Goal: Task Accomplishment & Management: Manage account settings

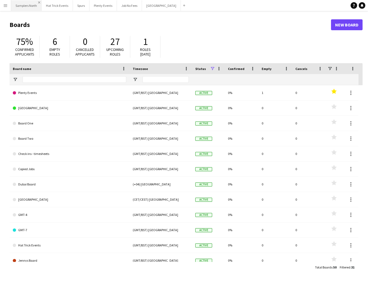
click at [39, 2] on app-icon "Close" at bounding box center [39, 2] width 2 height 2
click at [0, 0] on app-icon "Close" at bounding box center [0, 0] width 0 height 0
click at [26, 2] on app-icon "Close" at bounding box center [25, 2] width 2 height 2
click at [36, 2] on app-icon "Close" at bounding box center [36, 2] width 2 height 2
click at [35, 2] on app-icon "Close" at bounding box center [34, 2] width 2 height 2
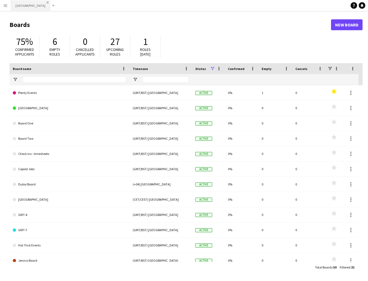
click at [47, 2] on app-icon "Close" at bounding box center [48, 2] width 2 height 2
click at [14, 6] on app-icon "Add" at bounding box center [14, 5] width 2 height 2
click at [3, 6] on button "Menu" at bounding box center [5, 5] width 11 height 11
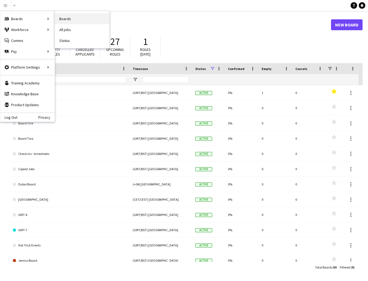
click at [60, 19] on link "Boards" at bounding box center [82, 18] width 54 height 11
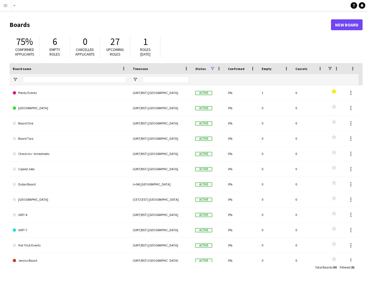
click at [5, 7] on app-icon "Menu" at bounding box center [5, 5] width 4 height 4
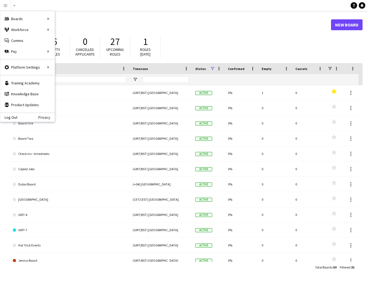
click at [189, 24] on h1 "Boards" at bounding box center [171, 25] width 322 height 8
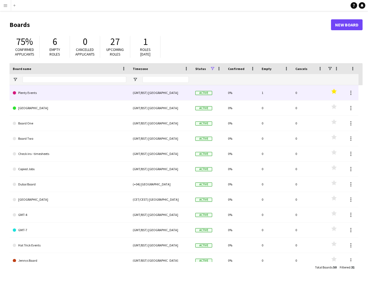
click at [33, 95] on link "Plenty Events" at bounding box center [70, 92] width 114 height 15
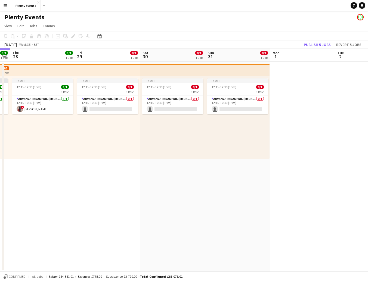
scroll to position [0, 186]
drag, startPoint x: 224, startPoint y: 177, endPoint x: 103, endPoint y: 152, distance: 123.5
click at [103, 152] on app-calendar-viewport "Mon 25 Tue 26 Wed 27 1/1 1 Job Thu 28 1/1 1 Job Fri 29 0/1 1 Job Sat 30 0/1 1 J…" at bounding box center [184, 159] width 368 height 223
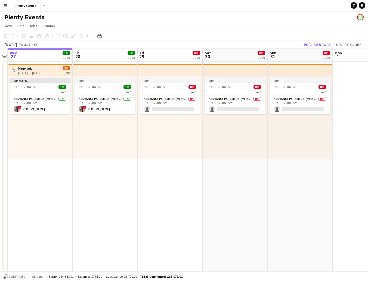
scroll to position [0, 113]
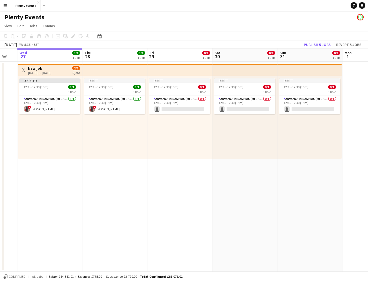
drag, startPoint x: 177, startPoint y: 176, endPoint x: 251, endPoint y: 180, distance: 73.3
click at [251, 180] on app-calendar-viewport "Mon 25 Tue 26 Wed 27 1/1 1 Job Thu 28 1/1 1 Job Fri 29 0/1 1 Job Sat 30 0/1 1 J…" at bounding box center [184, 159] width 368 height 223
click at [25, 71] on app-icon "Toggle View" at bounding box center [24, 70] width 4 height 4
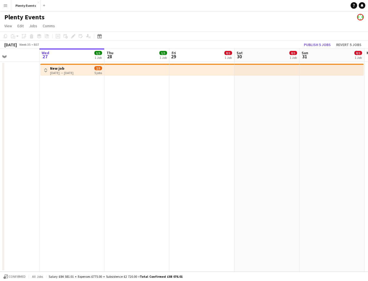
scroll to position [0, 133]
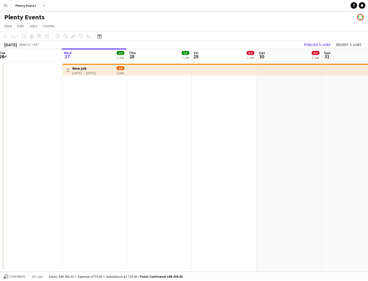
drag, startPoint x: 240, startPoint y: 134, endPoint x: 284, endPoint y: 139, distance: 44.7
click at [284, 139] on app-calendar-viewport "Sun 24 Mon 25 Tue 26 Wed 27 1/1 1 Job Thu 28 1/1 1 Job Fri 29 0/1 1 Job Sat 30 …" at bounding box center [184, 159] width 368 height 223
click at [317, 44] on button "Publish 5 jobs" at bounding box center [317, 44] width 31 height 7
click at [68, 70] on app-icon "Toggle View" at bounding box center [68, 70] width 4 height 4
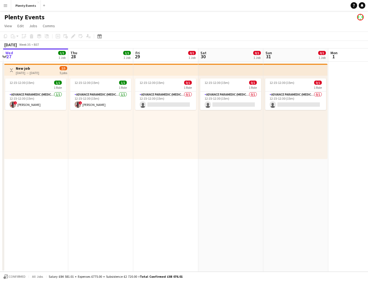
drag, startPoint x: 248, startPoint y: 162, endPoint x: 124, endPoint y: 153, distance: 124.4
click at [124, 153] on app-calendar-viewport "Sun 24 Mon 25 Tue 26 Wed 27 1/1 1 Job Thu 28 1/1 1 Job Fri 29 0/1 1 Job Sat 30 …" at bounding box center [184, 159] width 368 height 223
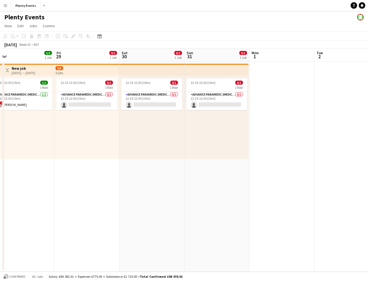
drag, startPoint x: 244, startPoint y: 161, endPoint x: 166, endPoint y: 160, distance: 78.4
click at [166, 160] on app-calendar-viewport "Mon 25 Tue 26 Wed 27 1/1 1 Job Thu 28 1/1 1 Job Fri 29 0/1 1 Job Sat 30 0/1 1 J…" at bounding box center [184, 159] width 368 height 223
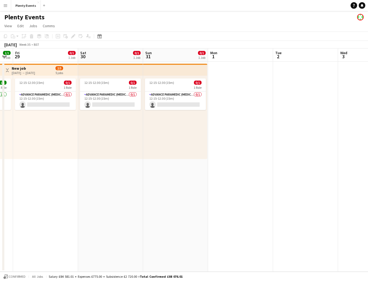
drag, startPoint x: 267, startPoint y: 161, endPoint x: 233, endPoint y: 164, distance: 33.6
click at [317, 163] on app-calendar-viewport "Wed 27 1/1 1 Job Thu 28 1/1 1 Job Fri 29 0/1 1 Job Sat 30 0/1 1 Job Sun 31 0/1 …" at bounding box center [184, 159] width 368 height 223
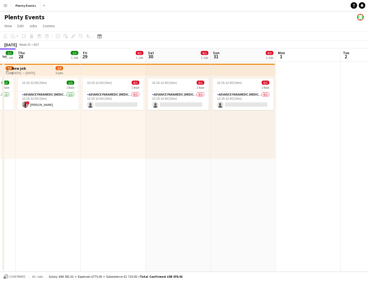
drag, startPoint x: 128, startPoint y: 172, endPoint x: 241, endPoint y: 174, distance: 113.3
click at [241, 174] on app-calendar-viewport "Tue 26 Wed 27 1/1 1 Job Thu 28 1/1 1 Job Fri 29 0/1 1 Job Sat 30 0/1 1 Job Sun …" at bounding box center [184, 159] width 368 height 223
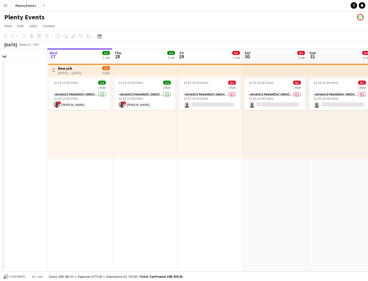
drag, startPoint x: 155, startPoint y: 163, endPoint x: 185, endPoint y: 161, distance: 29.5
click at [191, 168] on app-calendar-viewport "Sun 24 Mon 25 Tue 26 Wed 27 1/1 1 Job Thu 28 1/1 1 Job Fri 29 0/1 1 Job Sat 30 …" at bounding box center [184, 159] width 368 height 223
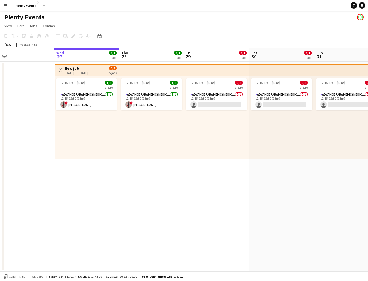
click at [6, 5] on app-icon "Menu" at bounding box center [5, 5] width 4 height 4
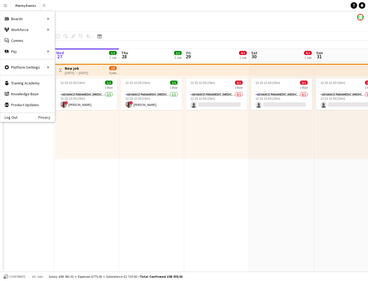
click at [44, 6] on button "Add" at bounding box center [44, 5] width 4 height 4
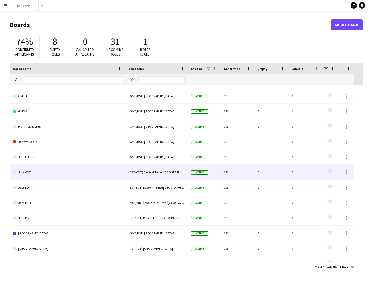
scroll to position [165, 0]
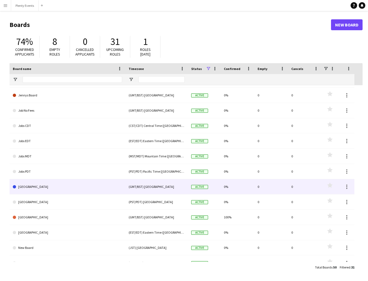
click at [56, 186] on link "[GEOGRAPHIC_DATA]" at bounding box center [67, 186] width 109 height 15
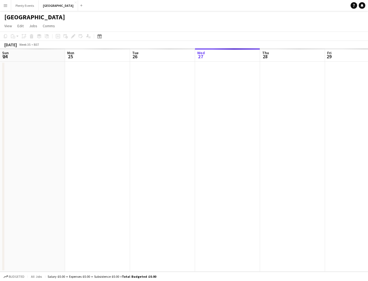
scroll to position [0, 130]
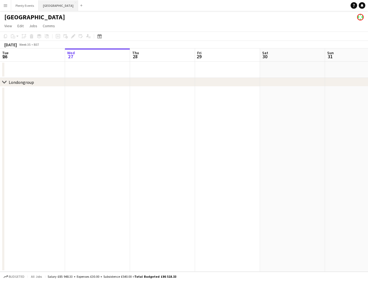
click at [48, 4] on button "London Close" at bounding box center [58, 5] width 39 height 11
click at [25, 7] on button "Plenty Events Close" at bounding box center [24, 5] width 27 height 11
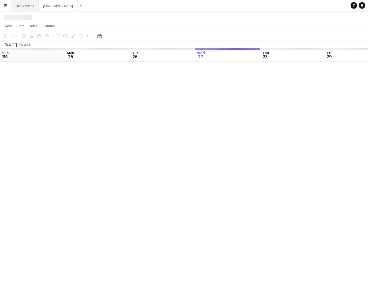
scroll to position [0, 130]
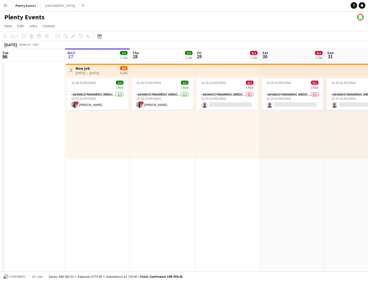
click at [82, 6] on app-icon "Add" at bounding box center [83, 5] width 2 height 2
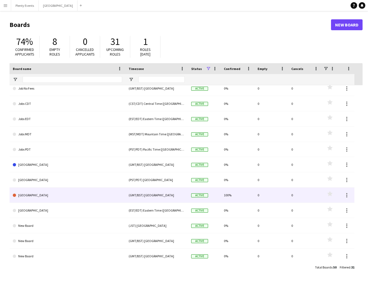
click at [59, 196] on link "[GEOGRAPHIC_DATA]" at bounding box center [67, 195] width 109 height 15
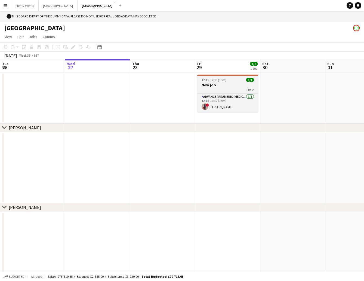
click at [225, 89] on div "1 Role" at bounding box center [227, 89] width 61 height 4
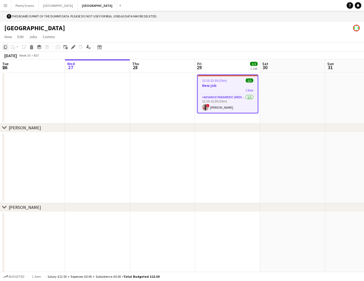
click at [5, 48] on icon "Copy" at bounding box center [5, 47] width 4 height 4
click at [305, 96] on app-date-cell at bounding box center [292, 97] width 65 height 51
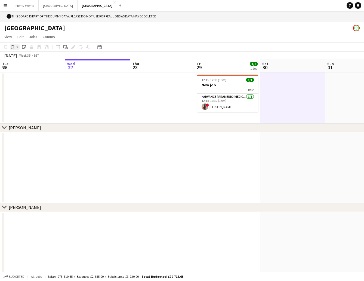
click at [16, 48] on app-action-btn "Paste" at bounding box center [15, 47] width 10 height 7
click at [18, 59] on link "Paste Command V" at bounding box center [35, 57] width 43 height 5
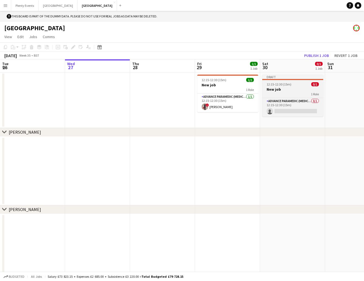
click at [299, 91] on h3 "New job" at bounding box center [292, 89] width 61 height 5
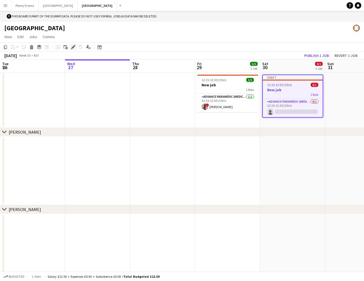
click at [74, 47] on icon "Edit" at bounding box center [73, 47] width 4 height 4
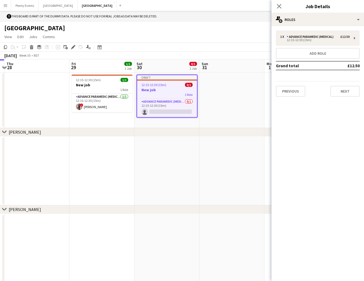
drag, startPoint x: 179, startPoint y: 159, endPoint x: 53, endPoint y: 146, distance: 126.4
click at [53, 146] on app-calendar-viewport "Mon 25 Tue 26 Wed 27 Thu 28 Fri 29 1/1 1 Job Sat 30 0/1 1 Job Sun 31 Mon 1 Tue …" at bounding box center [182, 170] width 364 height 223
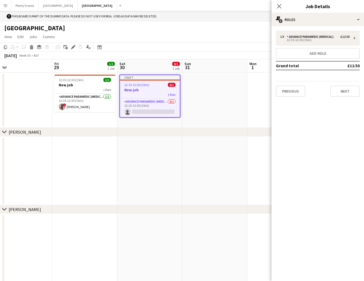
scroll to position [0, 194]
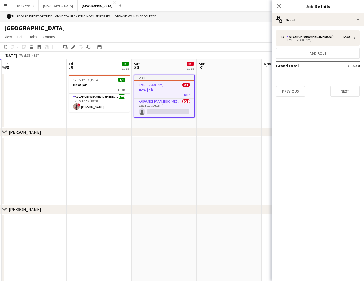
drag, startPoint x: 109, startPoint y: 151, endPoint x: 106, endPoint y: 152, distance: 3.3
click at [106, 152] on app-calendar-viewport "Mon 25 Tue 26 Wed 27 Thu 28 Fri 29 1/1 1 Job Sat 30 0/1 1 Job Sun 31 Mon 1 Tue …" at bounding box center [182, 170] width 364 height 223
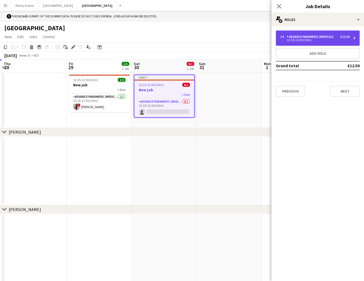
click at [341, 38] on div "£12.50" at bounding box center [345, 37] width 9 height 4
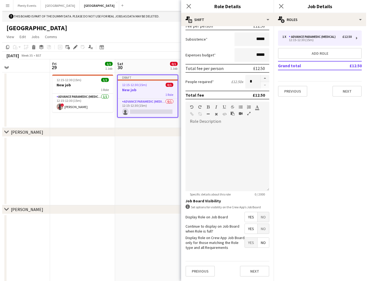
scroll to position [0, 213]
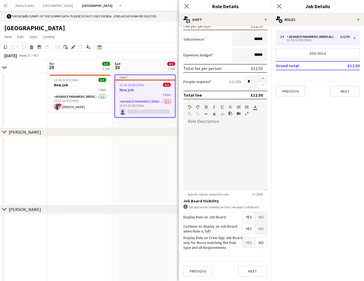
drag, startPoint x: 142, startPoint y: 192, endPoint x: 123, endPoint y: 192, distance: 19.1
click at [123, 192] on app-calendar-viewport "Mon 25 Tue 26 Wed 27 Thu 28 Fri 29 1/1 1 Job Sat 30 0/1 1 Job Sun 31 Mon 1 Tue …" at bounding box center [182, 170] width 364 height 223
click at [28, 7] on button "Plenty Events Close" at bounding box center [24, 5] width 27 height 11
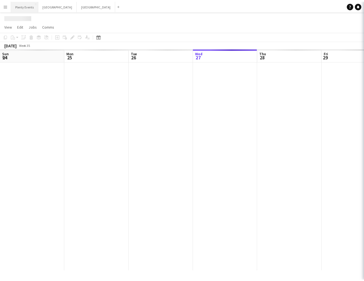
scroll to position [0, 130]
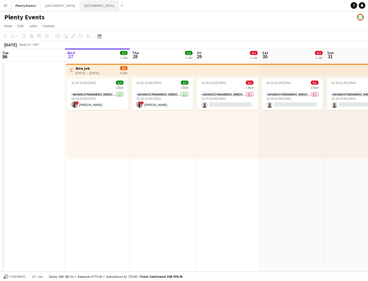
click at [80, 7] on button "Manchester Close" at bounding box center [99, 5] width 39 height 11
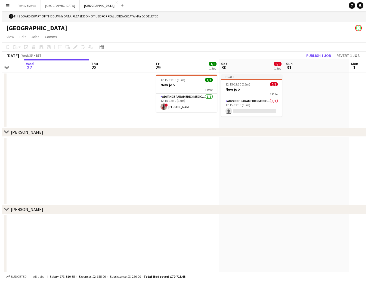
scroll to position [0, 154]
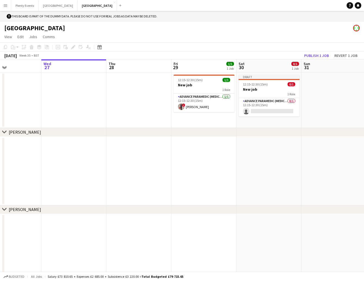
drag, startPoint x: 226, startPoint y: 146, endPoint x: 203, endPoint y: 142, distance: 23.3
click at [203, 142] on app-calendar-viewport "Sun 24 Mon 25 Tue 26 Wed 27 Thu 28 Fri 29 1/1 1 Job Sat 30 0/1 1 Job Sun 31 Mon…" at bounding box center [182, 170] width 364 height 223
click at [32, 9] on button "Plenty Events Close" at bounding box center [24, 5] width 27 height 11
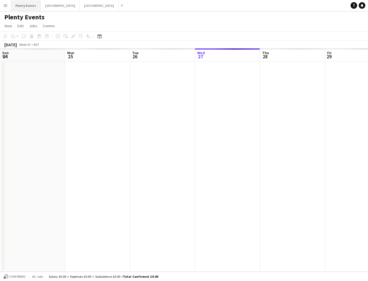
scroll to position [0, 130]
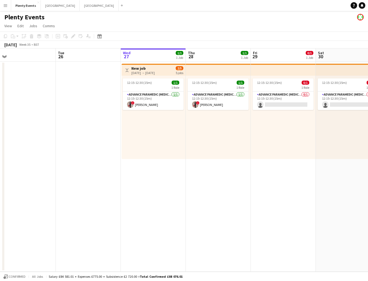
drag, startPoint x: 234, startPoint y: 156, endPoint x: 263, endPoint y: 155, distance: 29.1
click at [289, 165] on app-calendar-viewport "Sat 23 0/1 1 Job Sun 24 Mon 25 Tue 26 Wed 27 1/1 1 Job Thu 28 1/1 1 Job Fri 29 …" at bounding box center [184, 159] width 368 height 223
click at [125, 69] on app-icon "Toggle View" at bounding box center [126, 70] width 4 height 4
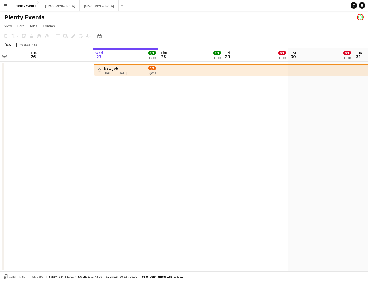
scroll to position [0, 176]
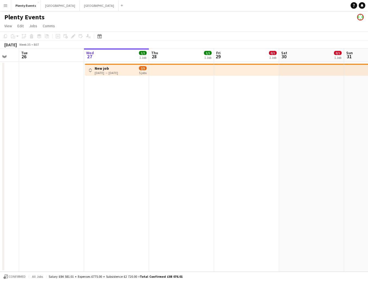
drag, startPoint x: 162, startPoint y: 121, endPoint x: 126, endPoint y: 108, distance: 38.1
click at [126, 108] on app-calendar-viewport "Sat 23 0/1 1 Job Sun 24 Mon 25 Tue 26 Wed 27 1/1 1 Job Thu 28 1/1 1 Job Fri 29 …" at bounding box center [184, 159] width 368 height 223
click at [7, 6] on app-icon "Menu" at bounding box center [5, 5] width 4 height 4
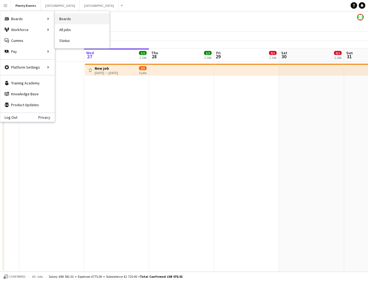
click at [68, 19] on link "Boards" at bounding box center [82, 18] width 54 height 11
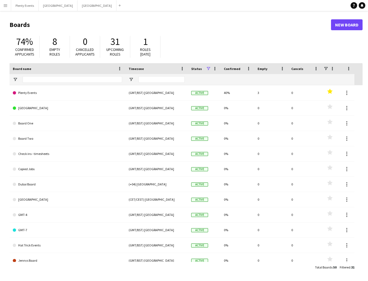
click at [6, 7] on app-icon "Menu" at bounding box center [5, 5] width 4 height 4
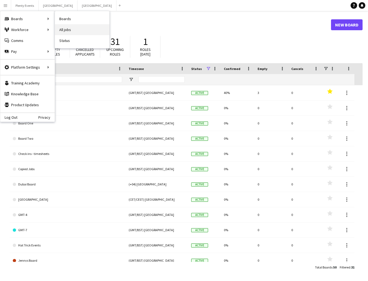
click at [68, 29] on link "All jobs" at bounding box center [82, 29] width 54 height 11
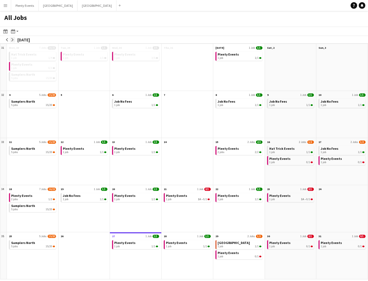
click at [14, 40] on button "arrow-right" at bounding box center [12, 39] width 5 height 5
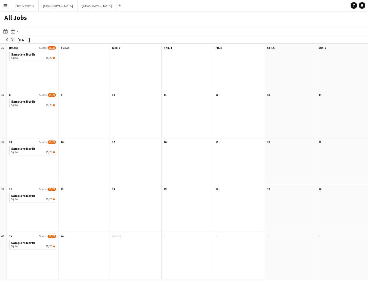
click at [14, 40] on button "arrow-right" at bounding box center [12, 39] width 5 height 5
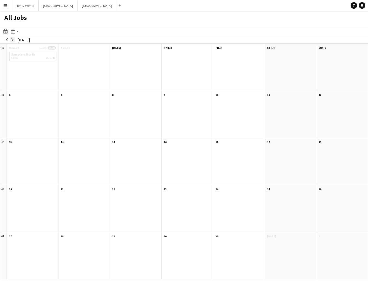
click at [14, 40] on button "arrow-right" at bounding box center [12, 39] width 5 height 5
click at [8, 41] on app-icon "arrow-left" at bounding box center [6, 39] width 3 height 3
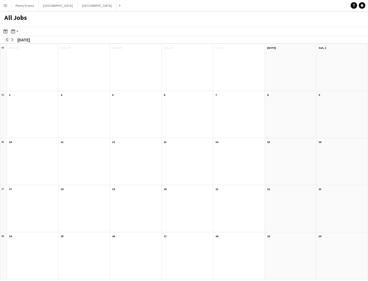
click at [8, 41] on app-icon "arrow-left" at bounding box center [6, 39] width 3 height 3
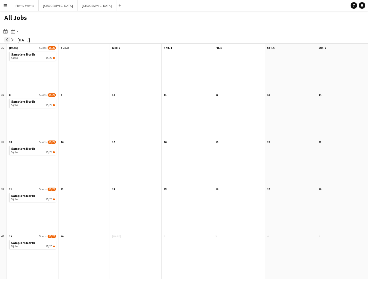
click at [7, 41] on app-icon "arrow-left" at bounding box center [6, 39] width 3 height 3
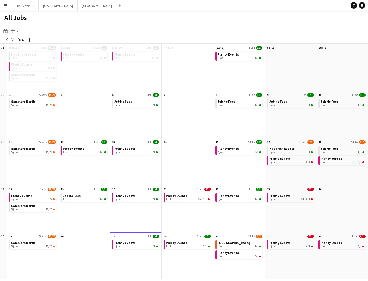
click at [6, 6] on app-icon "Menu" at bounding box center [5, 5] width 4 height 4
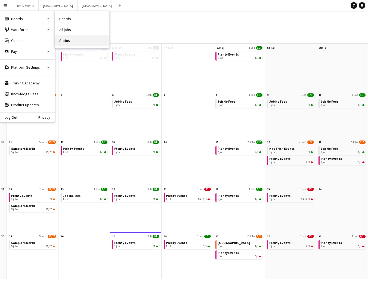
click at [66, 39] on link "Status" at bounding box center [82, 40] width 54 height 11
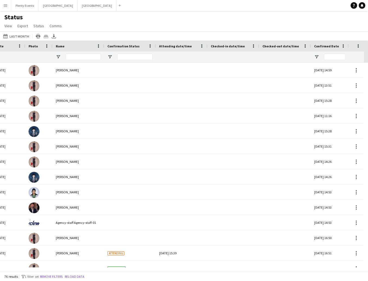
scroll to position [0, 35]
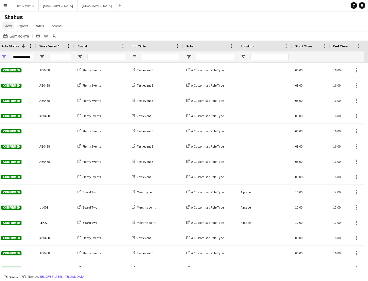
click at [5, 27] on span "View" at bounding box center [8, 25] width 8 height 5
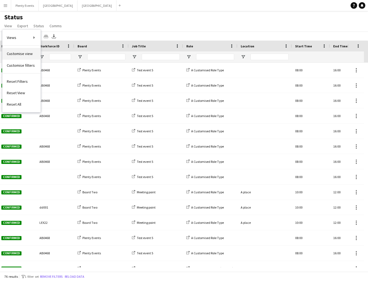
click at [18, 54] on span "Customise view" at bounding box center [20, 53] width 26 height 5
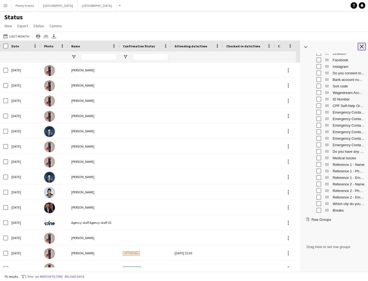
click at [363, 47] on app-icon "Close tool panel" at bounding box center [362, 47] width 4 height 4
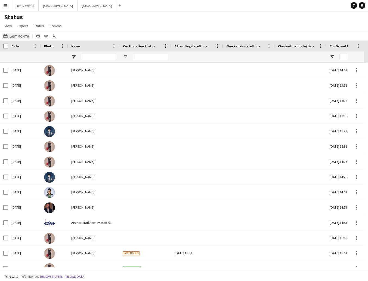
click at [19, 38] on button "27-08-2025 to 02-09-2025 Last Month" at bounding box center [16, 36] width 28 height 7
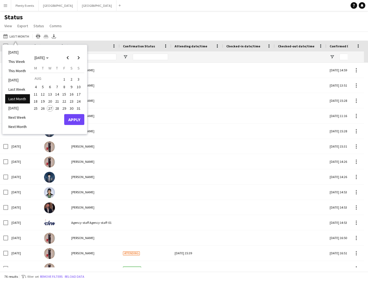
click at [97, 27] on div "Status View Views Default view Attending Confirmed Crew Crew Basics Crew detail…" at bounding box center [184, 22] width 368 height 19
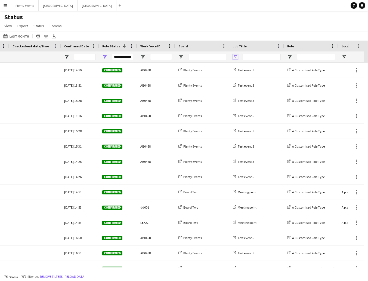
click at [237, 57] on span "Open Filter Menu" at bounding box center [235, 56] width 5 height 5
click at [249, 19] on div "Status View Views Default view Attending Confirmed Crew Crew Basics Crew detail…" at bounding box center [184, 22] width 368 height 19
click at [19, 27] on span "Export" at bounding box center [22, 25] width 11 height 5
click at [79, 19] on div "Status View Views Default view Attending Confirmed Crew Crew Basics Crew detail…" at bounding box center [184, 22] width 368 height 19
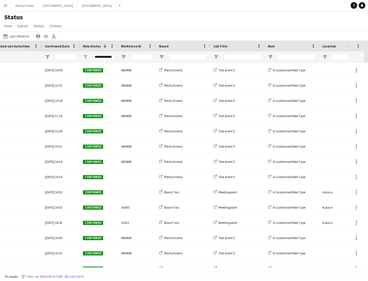
scroll to position [0, 336]
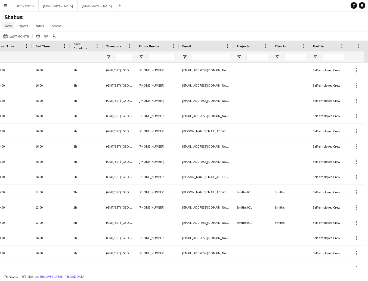
click at [7, 27] on span "View" at bounding box center [8, 25] width 8 height 5
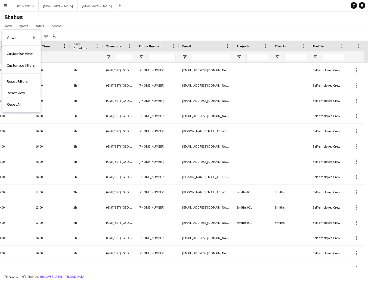
click at [170, 19] on div "Status View Views Default view Attending Confirmed Crew Crew Basics Crew detail…" at bounding box center [184, 22] width 368 height 19
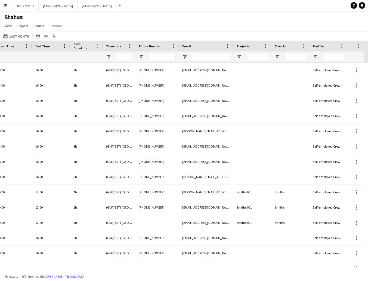
scroll to position [0, 660]
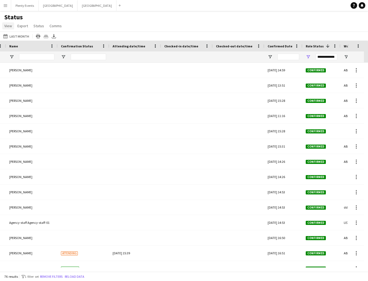
click at [9, 27] on span "View" at bounding box center [8, 25] width 8 height 5
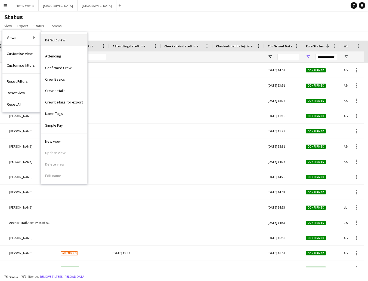
click at [53, 40] on span "Default view" at bounding box center [55, 40] width 20 height 5
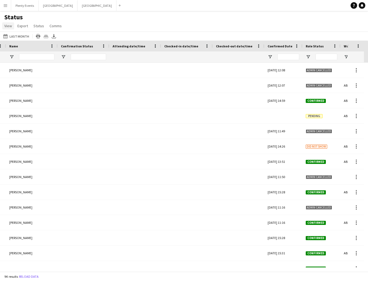
click at [12, 26] on link "View" at bounding box center [8, 25] width 12 height 7
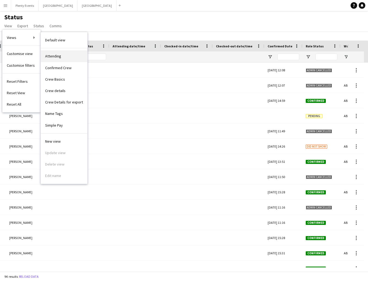
click at [57, 57] on span "Attending" at bounding box center [53, 56] width 16 height 5
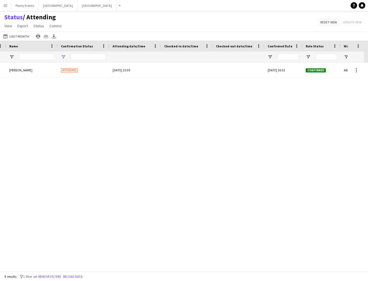
type input "**********"
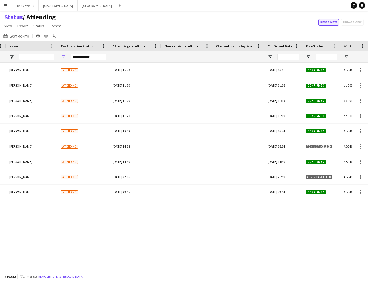
click at [329, 22] on button "Reset view" at bounding box center [329, 22] width 20 height 7
click at [11, 26] on span "View" at bounding box center [8, 25] width 8 height 5
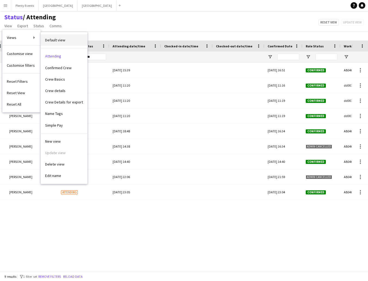
click at [56, 40] on span "Default view" at bounding box center [55, 40] width 20 height 5
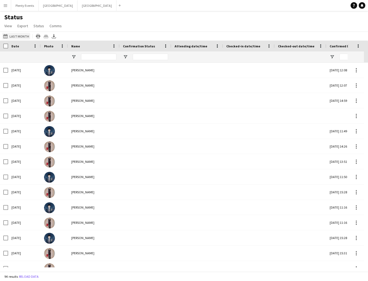
click at [21, 38] on button "27-08-2025 to 02-09-2025 Last Month" at bounding box center [16, 36] width 28 height 7
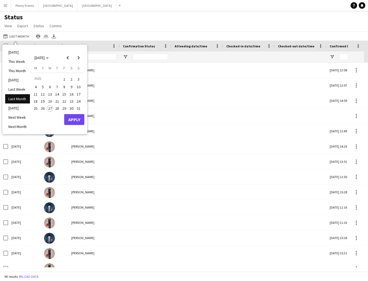
click at [64, 79] on span "1" at bounding box center [64, 79] width 7 height 8
click at [65, 87] on span "8" at bounding box center [64, 87] width 7 height 7
click at [73, 120] on button "Apply" at bounding box center [74, 119] width 20 height 11
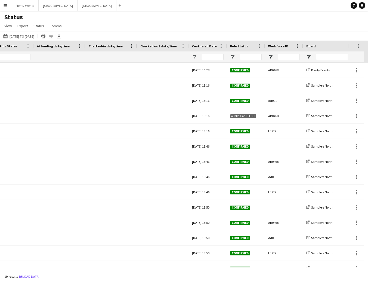
scroll to position [0, 143]
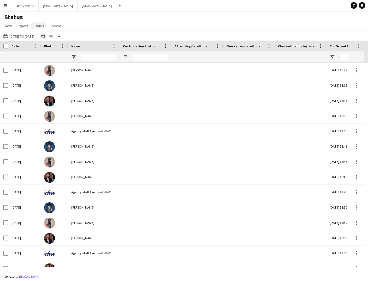
click at [37, 26] on span "Status" at bounding box center [38, 25] width 11 height 5
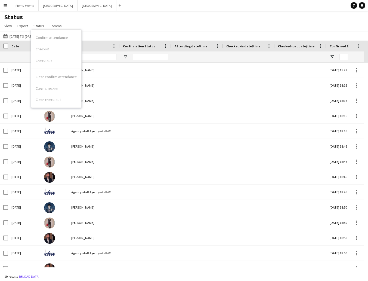
click at [87, 19] on div "Status View Views Default view Attending Confirmed Crew Crew Basics Crew detail…" at bounding box center [184, 22] width 368 height 19
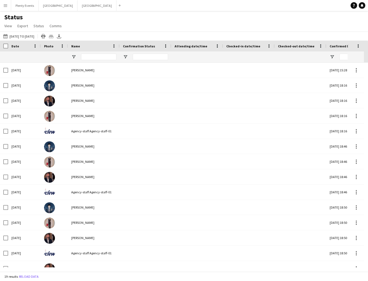
click at [6, 7] on app-icon "Menu" at bounding box center [5, 5] width 4 height 4
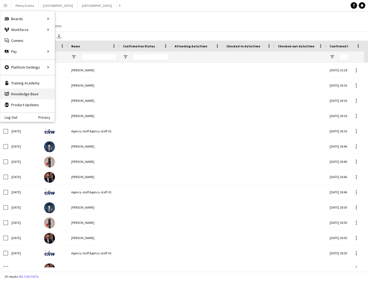
click at [24, 95] on link "Knowledge Base Knowledge Base" at bounding box center [27, 93] width 54 height 11
click at [354, 6] on icon at bounding box center [354, 5] width 2 height 3
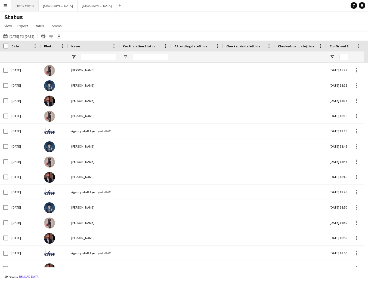
click at [28, 7] on button "Plenty Events Close" at bounding box center [24, 5] width 27 height 11
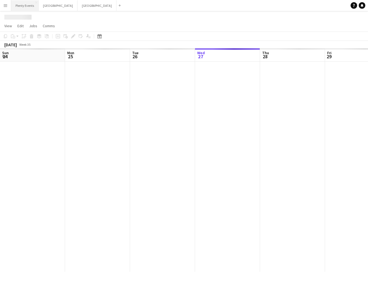
scroll to position [0, 130]
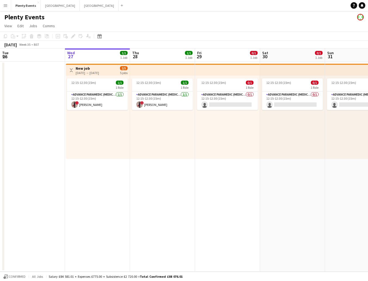
click at [29, 18] on h1 "Plenty Events" at bounding box center [24, 17] width 40 height 8
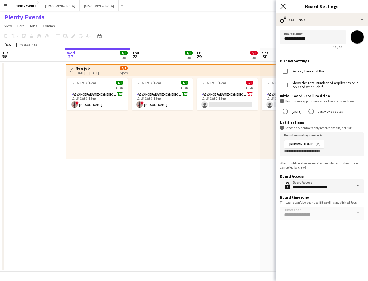
click at [284, 7] on icon "Close pop-in" at bounding box center [283, 6] width 5 height 5
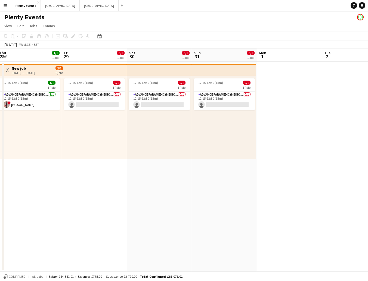
drag, startPoint x: 211, startPoint y: 191, endPoint x: 58, endPoint y: 176, distance: 153.1
click at [58, 176] on app-calendar-viewport "Mon 25 Tue 26 Wed 27 1/1 1 Job Thu 28 1/1 1 Job Fri 29 0/1 1 Job Sat 30 0/1 1 J…" at bounding box center [184, 159] width 368 height 223
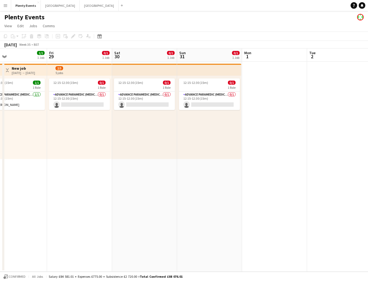
scroll to position [0, 233]
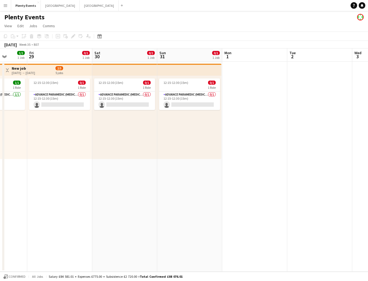
drag, startPoint x: 155, startPoint y: 191, endPoint x: 136, endPoint y: 189, distance: 19.9
click at [136, 189] on app-calendar-viewport "Mon 25 Tue 26 Wed 27 1/1 1 Job Thu 28 1/1 1 Job Fri 29 0/1 1 Job Sat 30 0/1 1 J…" at bounding box center [184, 159] width 368 height 223
click at [52, 7] on button "London Close" at bounding box center [60, 5] width 39 height 11
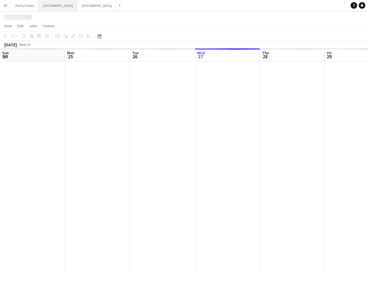
scroll to position [0, 130]
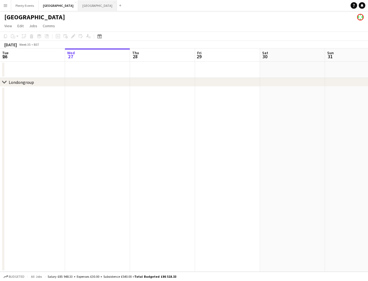
click at [78, 5] on button "Manchester Close" at bounding box center [97, 5] width 39 height 11
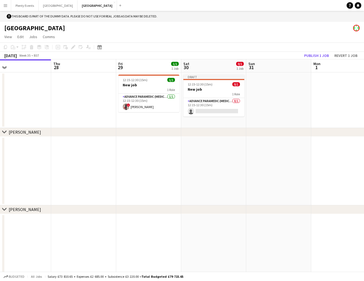
scroll to position [0, 228]
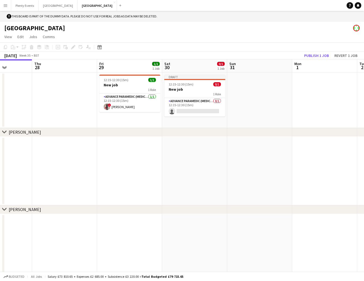
drag, startPoint x: 191, startPoint y: 174, endPoint x: 140, endPoint y: 172, distance: 50.4
click at [140, 172] on app-calendar-viewport "Sun 24 Mon 25 Tue 26 Wed 27 Thu 28 Fri 29 1/1 1 Job Sat 30 0/1 1 Job Sun 31 Mon…" at bounding box center [182, 170] width 364 height 223
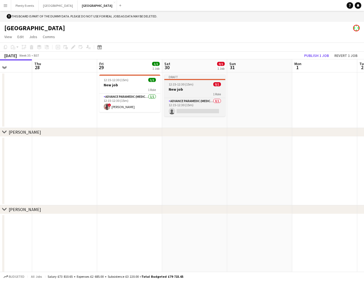
click at [202, 90] on h3 "New job" at bounding box center [194, 89] width 61 height 5
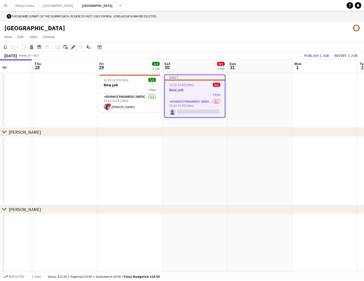
click at [73, 47] on icon at bounding box center [73, 47] width 3 height 3
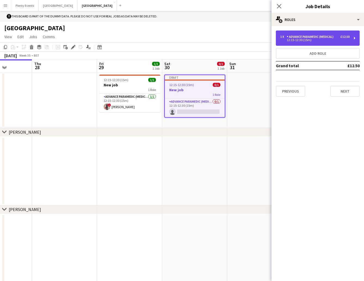
click at [346, 40] on div "12:15-12:30 (15m)" at bounding box center [314, 40] width 69 height 3
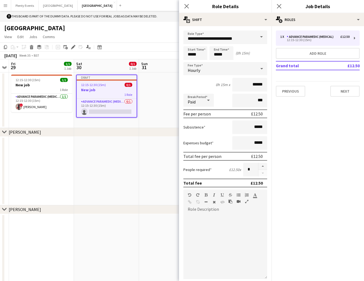
scroll to position [0, 193]
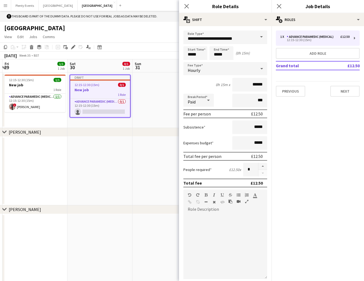
drag, startPoint x: 154, startPoint y: 157, endPoint x: 59, endPoint y: 156, distance: 94.7
click at [59, 156] on app-calendar-viewport "Tue 26 Wed 27 Thu 28 Fri 29 1/1 1 Job Sat 30 0/1 1 Job Sun 31 Mon 1 Tue 2 Wed 3…" at bounding box center [182, 170] width 364 height 223
click at [256, 38] on span at bounding box center [261, 36] width 11 height 13
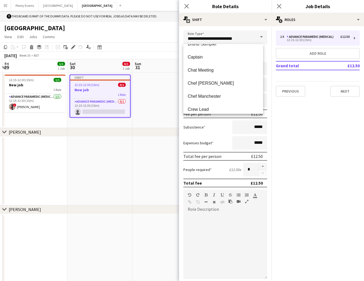
scroll to position [200, 0]
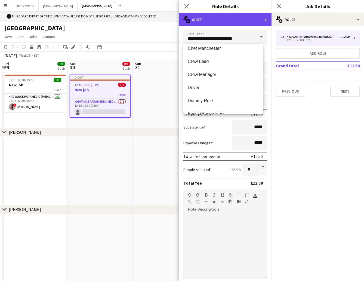
click at [258, 20] on div "multiple-actions-text Shift" at bounding box center [225, 19] width 93 height 13
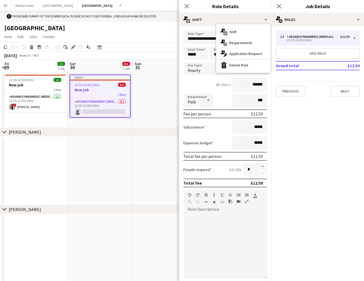
click at [195, 81] on div "0h 15m x ******" at bounding box center [225, 85] width 84 height 14
click at [259, 69] on icon at bounding box center [262, 68] width 7 height 11
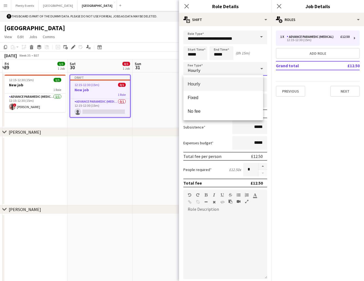
click at [258, 69] on div at bounding box center [182, 140] width 364 height 281
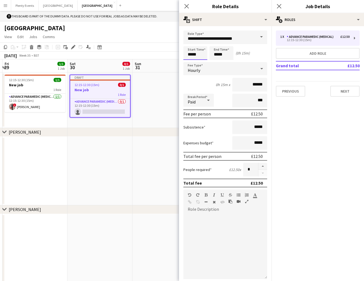
click at [190, 54] on input "*****" at bounding box center [195, 53] width 24 height 14
click at [191, 63] on div at bounding box center [190, 62] width 11 height 5
type input "*****"
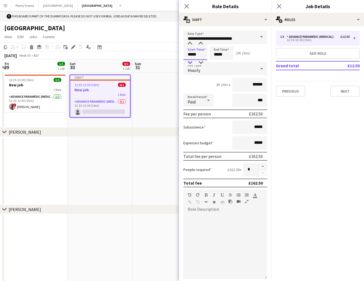
click at [191, 63] on div at bounding box center [190, 62] width 11 height 5
click at [215, 56] on input "*****" at bounding box center [222, 53] width 24 height 14
click at [253, 54] on div "Start Time ***** End Time ***** (4h 15m)" at bounding box center [225, 53] width 84 height 14
click at [208, 100] on icon at bounding box center [208, 100] width 7 height 11
click at [208, 100] on div at bounding box center [182, 140] width 364 height 281
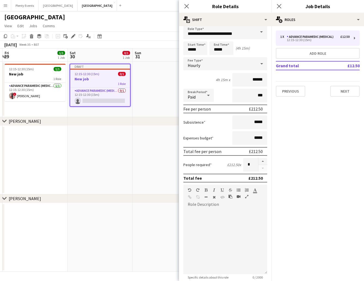
scroll to position [0, 0]
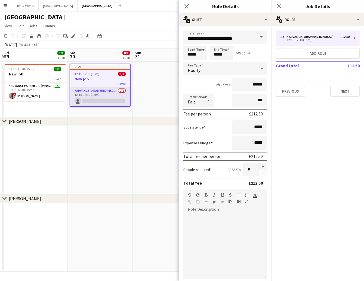
click at [117, 98] on app-card-role "Advance Paramedic (Medical) 0/1 12:15-12:30 (15m) single-neutral-actions" at bounding box center [100, 97] width 60 height 19
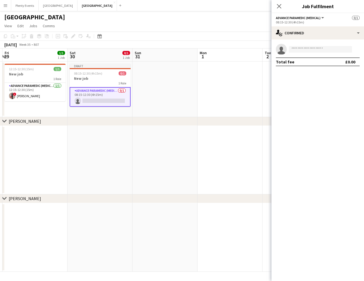
click at [117, 98] on app-card-role "Advance Paramedic (Medical) 0/1 08:15-12:30 (4h15m) single-neutral-actions" at bounding box center [100, 97] width 61 height 20
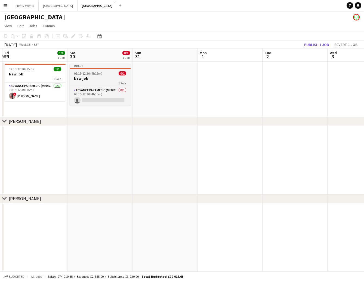
click at [101, 78] on h3 "New job" at bounding box center [100, 78] width 61 height 5
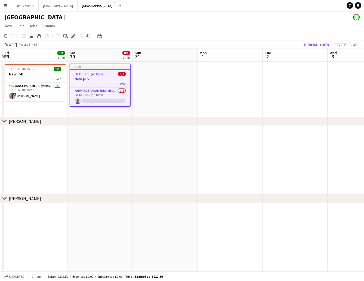
click at [72, 38] on icon "Edit" at bounding box center [73, 36] width 4 height 4
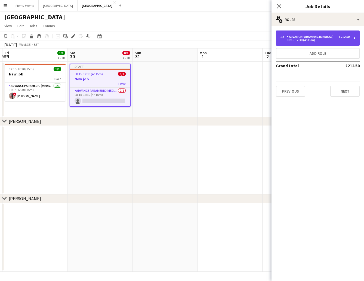
click at [317, 43] on div "1 x Advance Paramedic (Medical) £212.50 08:15-12:30 (4h15m)" at bounding box center [318, 37] width 84 height 15
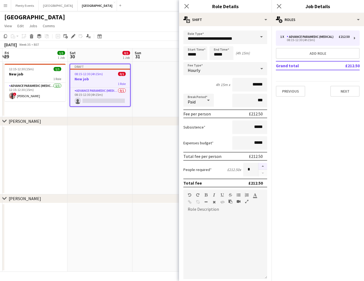
click at [259, 166] on button "button" at bounding box center [263, 166] width 9 height 7
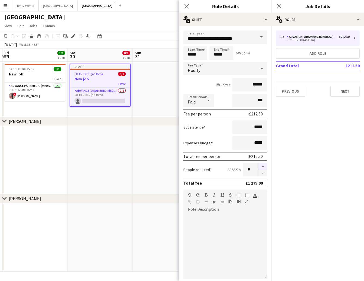
click at [259, 166] on button "button" at bounding box center [263, 166] width 9 height 7
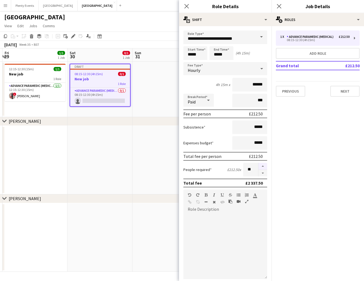
click at [259, 166] on button "button" at bounding box center [263, 166] width 9 height 7
type input "**"
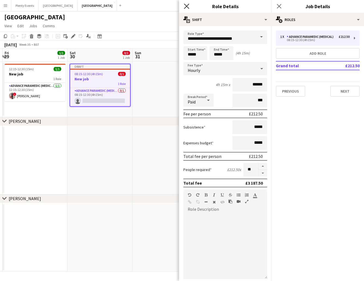
click at [188, 7] on icon "Close pop-in" at bounding box center [186, 6] width 5 height 5
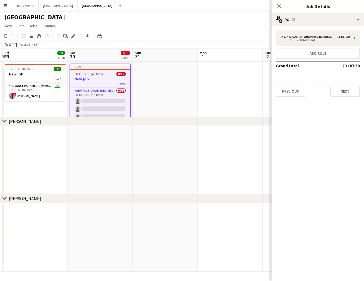
click at [4, 121] on icon at bounding box center [4, 121] width 4 height 2
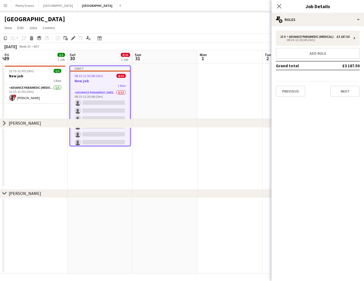
scroll to position [11, 0]
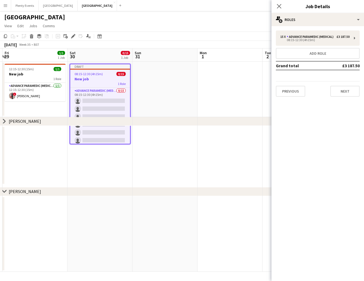
click at [5, 121] on icon at bounding box center [4, 121] width 2 height 4
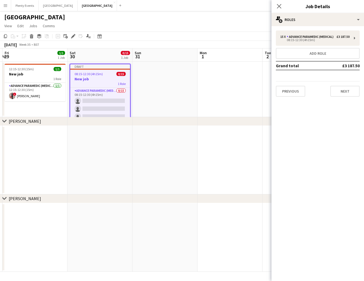
click at [14, 121] on div "Molly" at bounding box center [25, 120] width 32 height 5
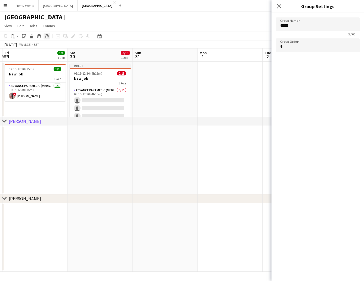
click at [48, 37] on icon at bounding box center [47, 36] width 4 height 4
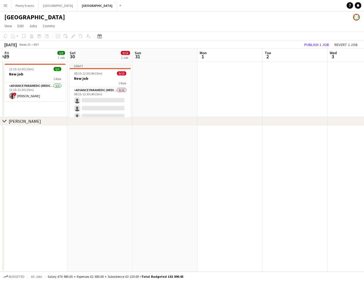
click at [12, 123] on div "Jean" at bounding box center [25, 120] width 32 height 5
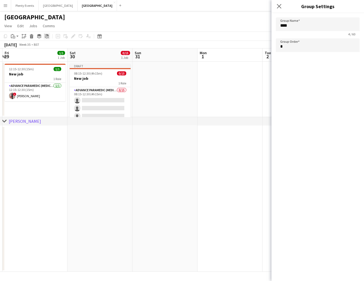
click at [47, 37] on icon "Ungroup" at bounding box center [47, 36] width 4 height 4
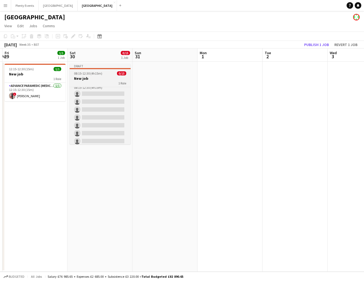
scroll to position [0, 0]
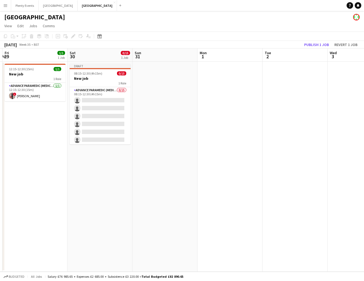
click at [4, 6] on app-icon "Menu" at bounding box center [5, 5] width 4 height 4
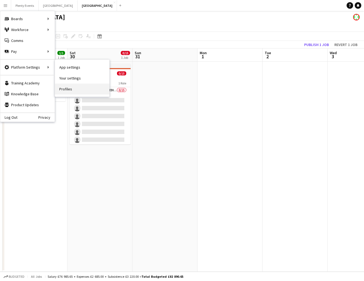
click at [66, 89] on link "Profiles" at bounding box center [82, 89] width 54 height 11
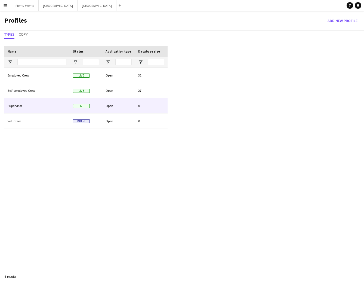
click at [52, 106] on div "Supervisor" at bounding box center [36, 105] width 65 height 15
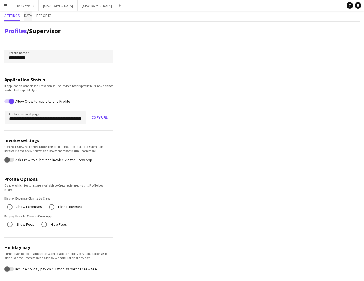
click at [28, 17] on span "Data" at bounding box center [28, 16] width 8 height 4
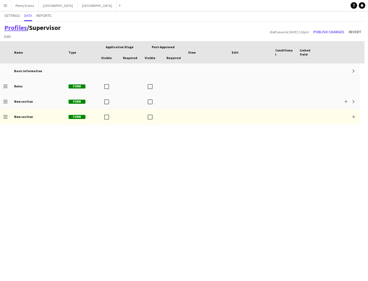
click at [19, 28] on link "Profiles" at bounding box center [15, 27] width 23 height 8
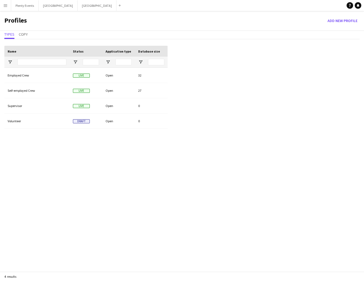
click at [78, 27] on div "Profiles Add new Profile" at bounding box center [182, 21] width 364 height 20
click at [46, 6] on button "London Close" at bounding box center [58, 5] width 39 height 11
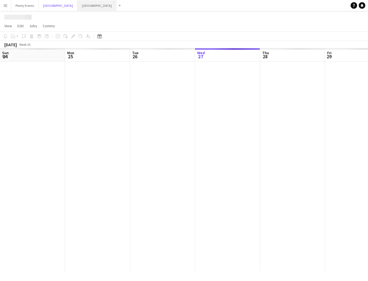
scroll to position [0, 130]
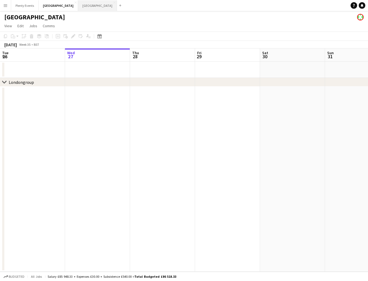
click at [78, 6] on button "Manchester Close" at bounding box center [97, 5] width 39 height 11
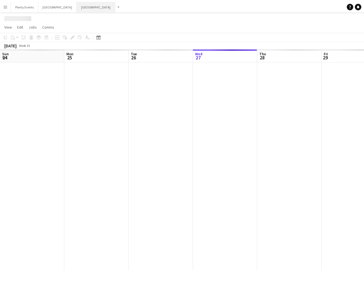
scroll to position [0, 130]
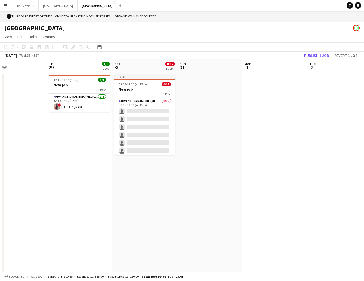
drag, startPoint x: 206, startPoint y: 152, endPoint x: 58, endPoint y: 155, distance: 148.1
click at [58, 155] on app-calendar-viewport "Mon 25 Tue 26 Wed 27 Thu 28 Fri 29 1/1 1 Job Sat 30 0/15 1 Job Sun 31 Mon 1 Tue…" at bounding box center [182, 170] width 364 height 223
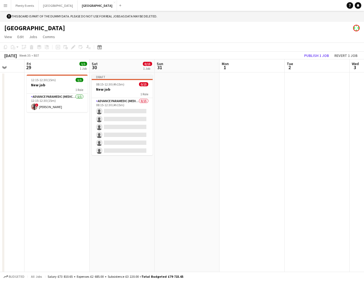
drag, startPoint x: 267, startPoint y: 169, endPoint x: 247, endPoint y: 169, distance: 19.9
click at [247, 169] on app-calendar-viewport "Mon 25 Tue 26 Wed 27 Thu 28 Fri 29 1/1 1 Job Sat 30 0/15 1 Job Sun 31 Mon 1 Tue…" at bounding box center [182, 170] width 364 height 223
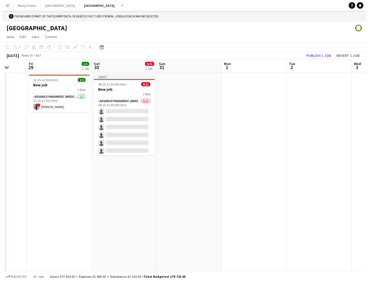
scroll to position [0, 238]
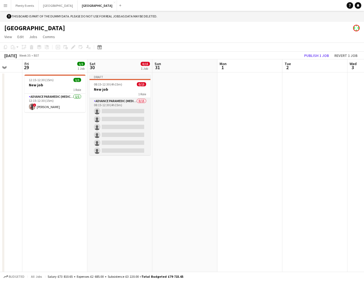
click at [118, 112] on app-card-role "Advance Paramedic (Medical) 0/15 08:15-12:30 (4h15m) single-neutral-actions sin…" at bounding box center [120, 162] width 61 height 129
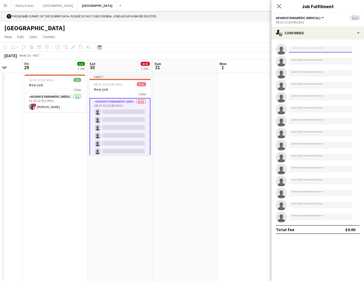
click at [306, 50] on input at bounding box center [320, 49] width 63 height 7
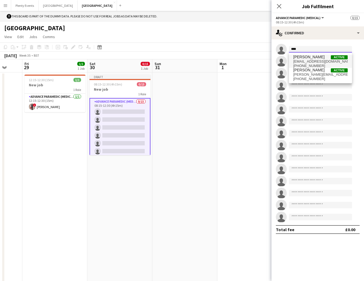
type input "****"
click at [313, 63] on span "[EMAIL_ADDRESS][DOMAIN_NAME]" at bounding box center [320, 61] width 54 height 4
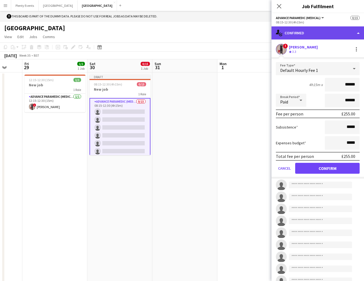
click at [332, 34] on div "single-neutral-actions-check-2 Confirmed" at bounding box center [318, 32] width 93 height 13
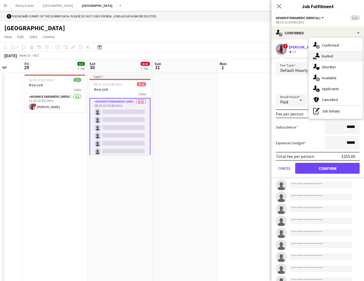
click at [331, 57] on div "single-neutral-actions-share-1 Invited" at bounding box center [336, 56] width 54 height 11
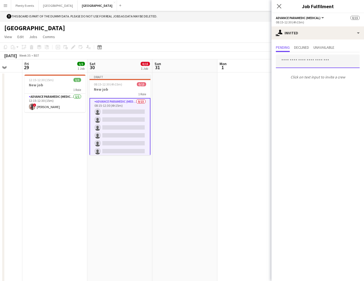
click at [301, 63] on input "text" at bounding box center [318, 61] width 84 height 14
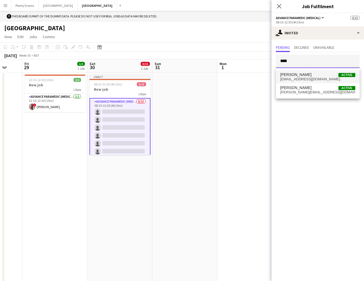
type input "****"
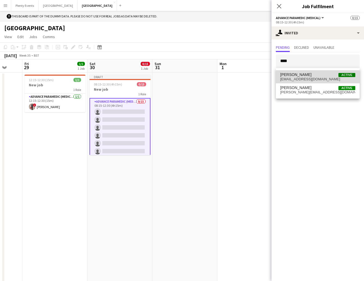
click at [304, 76] on span "[PERSON_NAME]" at bounding box center [295, 74] width 31 height 5
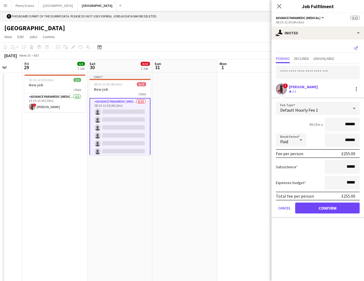
click at [357, 47] on icon "Send notification" at bounding box center [356, 48] width 4 height 4
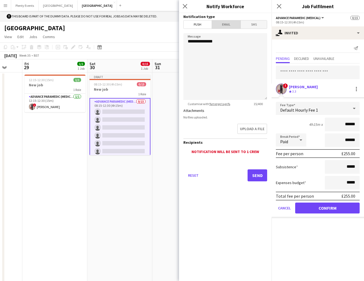
click at [231, 25] on span "Email" at bounding box center [226, 24] width 29 height 8
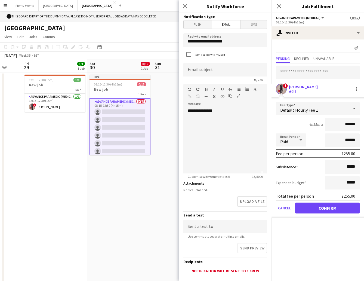
click at [198, 26] on span "Push" at bounding box center [198, 24] width 28 height 8
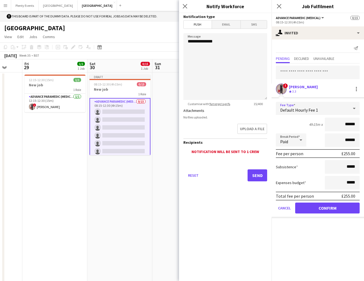
click at [343, 108] on div "Default Hourly Fee 1" at bounding box center [312, 108] width 73 height 13
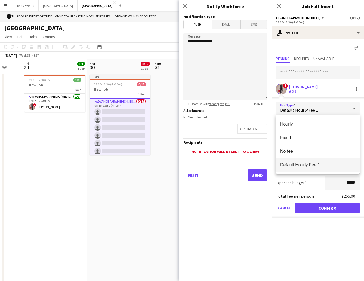
click at [186, 5] on div at bounding box center [182, 140] width 364 height 281
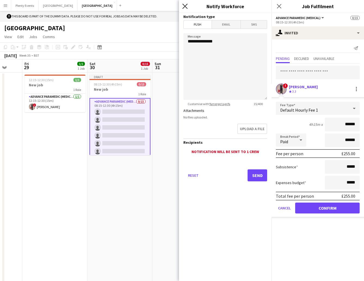
click at [184, 7] on icon "Close pop-in" at bounding box center [184, 6] width 5 height 5
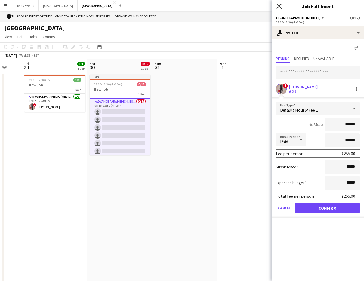
click at [278, 7] on icon at bounding box center [279, 6] width 5 height 5
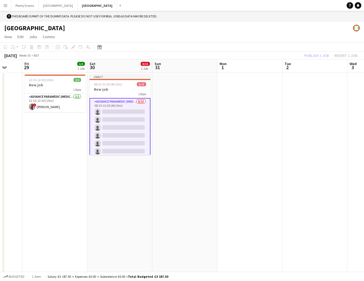
click at [117, 110] on app-card-role "Advance Paramedic (Medical) 0/15 08:15-12:30 (4h15m) single-neutral-actions sin…" at bounding box center [120, 163] width 61 height 130
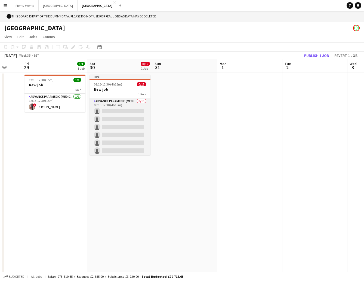
click at [115, 112] on app-card-role "Advance Paramedic (Medical) 0/15 08:15-12:30 (4h15m) single-neutral-actions sin…" at bounding box center [120, 162] width 61 height 129
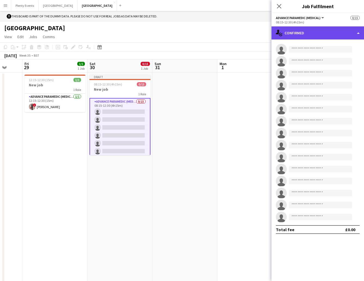
click at [313, 33] on div "single-neutral-actions-check-2 Confirmed" at bounding box center [318, 32] width 93 height 13
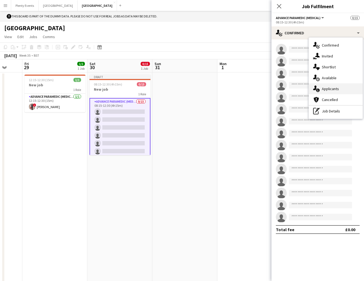
click at [332, 89] on div "single-neutral-actions-information Applicants" at bounding box center [336, 88] width 54 height 11
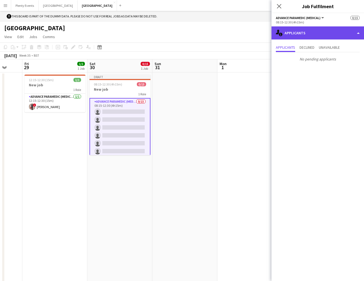
click at [323, 37] on div "single-neutral-actions-information Applicants" at bounding box center [318, 32] width 93 height 13
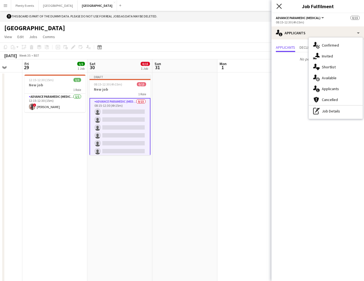
click at [279, 7] on icon "Close pop-in" at bounding box center [279, 6] width 5 height 5
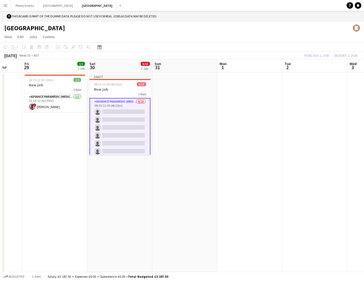
click at [205, 38] on app-page-menu "View Day view expanded Day view collapsed Month view Date picker Jump to [DATE]…" at bounding box center [182, 37] width 364 height 10
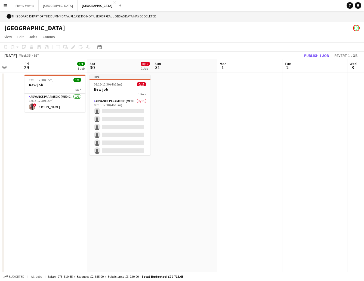
click at [4, 7] on app-icon "Menu" at bounding box center [5, 5] width 4 height 4
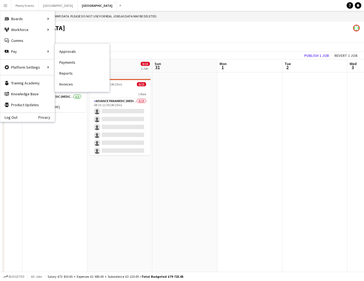
click at [74, 52] on link "Approvals" at bounding box center [82, 51] width 54 height 11
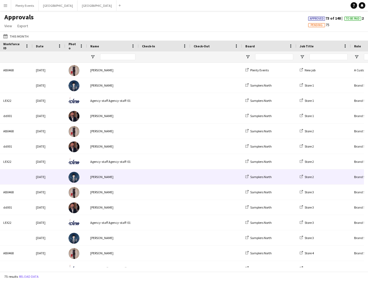
scroll to position [2, 0]
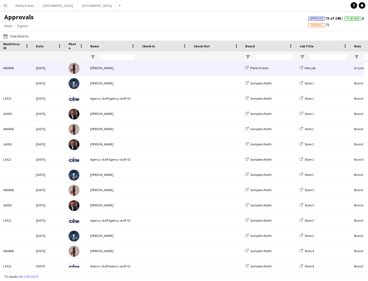
click at [153, 69] on span at bounding box center [164, 67] width 45 height 15
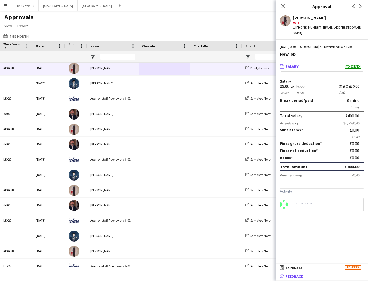
click at [313, 277] on mat-panel-title "bubble-pencil Feedback" at bounding box center [321, 276] width 90 height 5
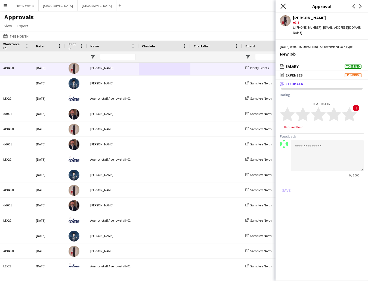
click at [284, 6] on icon at bounding box center [283, 6] width 5 height 5
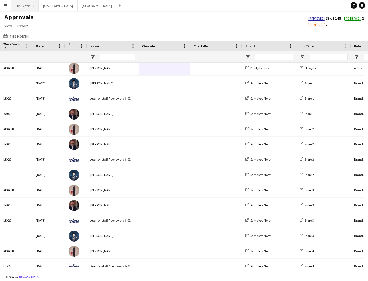
click at [28, 5] on button "Plenty Events Close" at bounding box center [24, 5] width 27 height 11
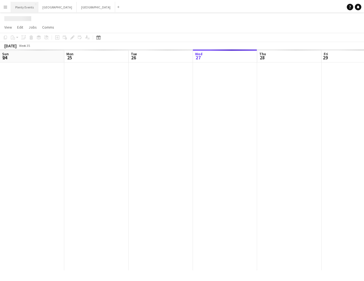
scroll to position [0, 130]
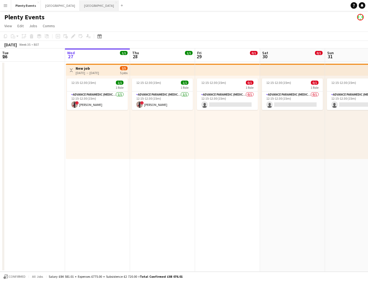
click at [80, 8] on button "Manchester Close" at bounding box center [99, 5] width 39 height 11
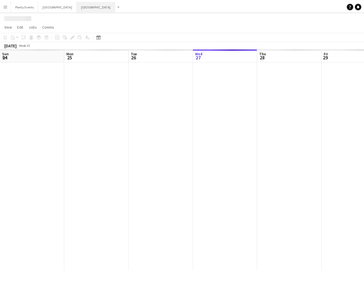
scroll to position [0, 130]
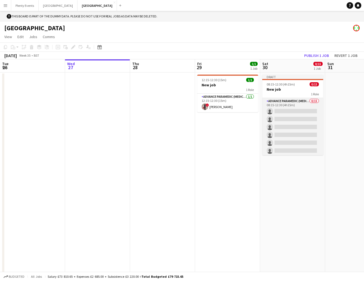
click at [286, 114] on app-card-role "Advance Paramedic (Medical) 0/15 08:15-12:30 (4h15m) single-neutral-actions sin…" at bounding box center [292, 162] width 61 height 129
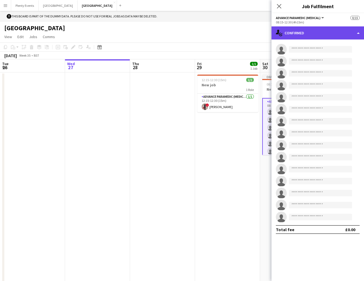
click at [338, 35] on div "single-neutral-actions-check-2 Confirmed" at bounding box center [318, 32] width 93 height 13
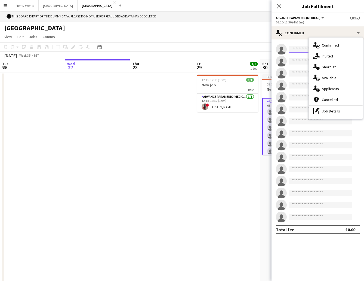
click at [302, 49] on form at bounding box center [323, 49] width 73 height 7
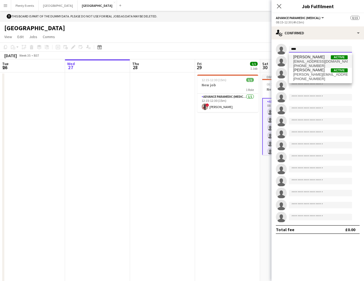
type input "****"
click at [323, 62] on span "[EMAIL_ADDRESS][DOMAIN_NAME]" at bounding box center [320, 61] width 54 height 4
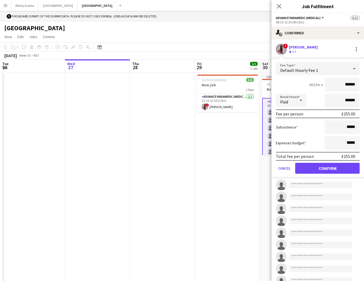
click at [319, 49] on div "! Diana Priceless Crew rating 3.3" at bounding box center [318, 49] width 93 height 11
click at [322, 48] on div "! Diana Priceless Crew rating 3.3" at bounding box center [318, 49] width 93 height 11
drag, startPoint x: 329, startPoint y: 167, endPoint x: 327, endPoint y: 162, distance: 5.8
click at [329, 167] on button "Confirm" at bounding box center [327, 168] width 65 height 11
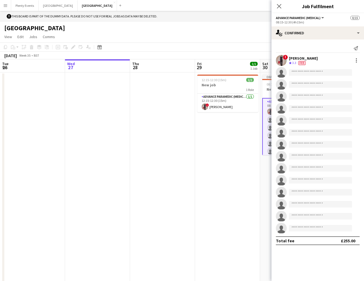
click at [325, 61] on div "! Diana Priceless Crew rating 3.3 Fee" at bounding box center [318, 60] width 93 height 11
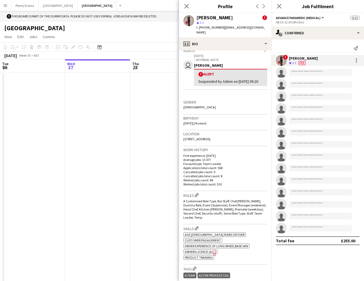
scroll to position [0, 0]
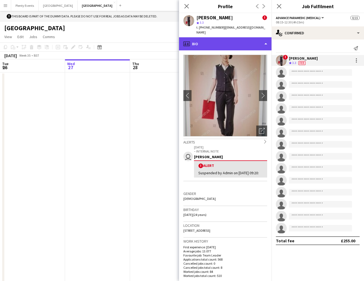
click at [230, 39] on div "profile Bio" at bounding box center [225, 43] width 93 height 13
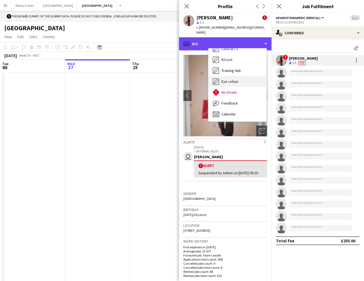
scroll to position [193, 0]
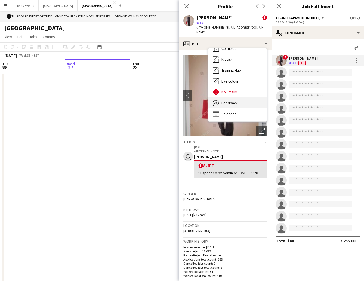
click at [233, 100] on span "Feedback" at bounding box center [230, 102] width 16 height 5
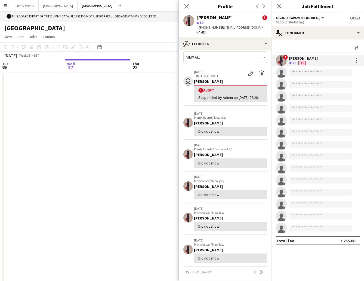
scroll to position [0, 0]
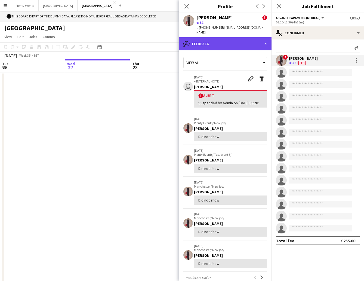
click at [233, 41] on div "bubble-pencil Feedback" at bounding box center [225, 43] width 93 height 13
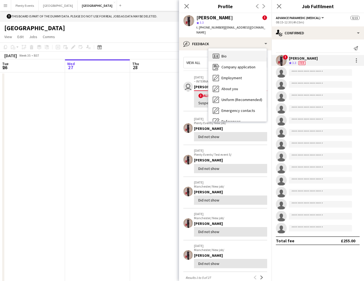
click at [234, 52] on div "Bio Bio" at bounding box center [238, 56] width 58 height 11
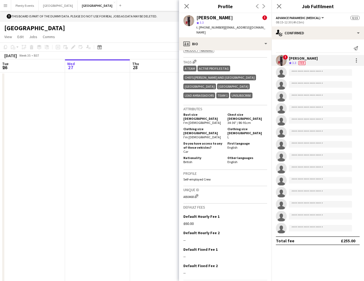
scroll to position [305, 0]
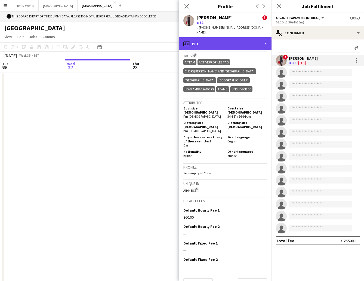
click at [258, 39] on div "profile Bio" at bounding box center [225, 43] width 93 height 13
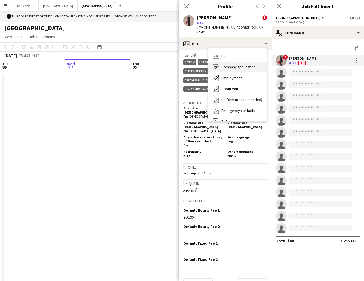
click at [244, 65] on span "Company application" at bounding box center [239, 67] width 34 height 5
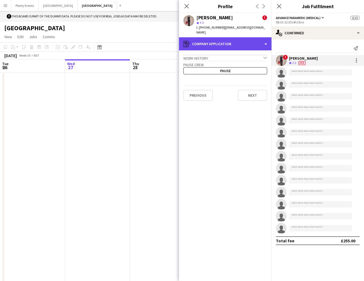
click at [244, 42] on div "register Company application" at bounding box center [225, 43] width 93 height 13
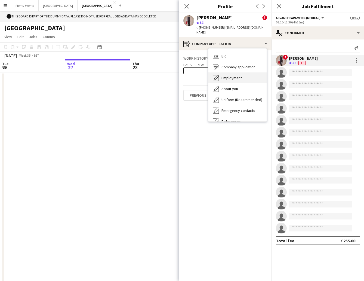
click at [238, 75] on span "Employment" at bounding box center [232, 77] width 20 height 5
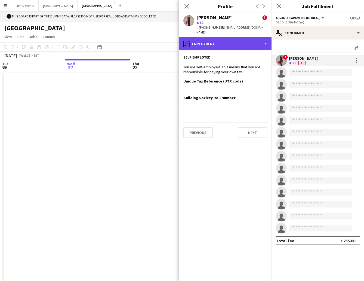
click at [247, 37] on div "pencil4 Employment" at bounding box center [225, 43] width 93 height 13
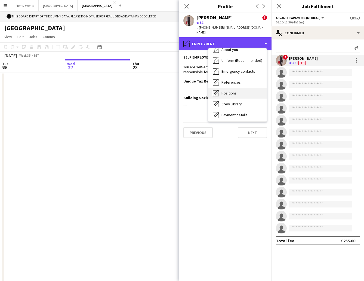
scroll to position [40, 0]
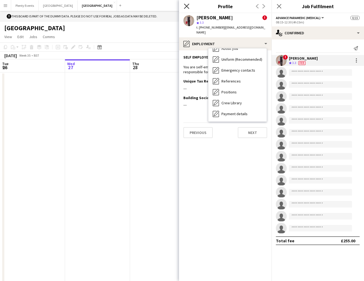
click at [185, 7] on icon "Close pop-in" at bounding box center [186, 6] width 5 height 5
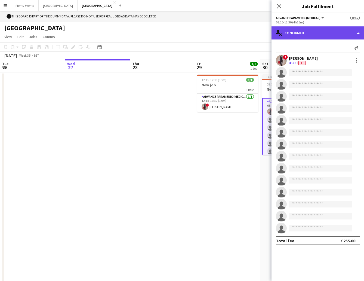
click at [320, 32] on div "single-neutral-actions-check-2 Confirmed" at bounding box center [318, 32] width 93 height 13
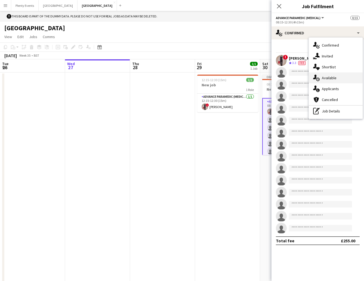
click at [332, 79] on div "single-neutral-actions-upload Available" at bounding box center [336, 77] width 54 height 11
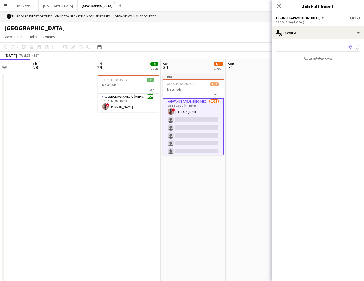
drag, startPoint x: 225, startPoint y: 176, endPoint x: 110, endPoint y: 177, distance: 114.6
click at [110, 177] on app-calendar-viewport "Sun 24 Mon 25 Tue 26 Wed 27 Thu 28 Fri 29 1/1 1 Job Sat 30 1/15 1 Job Sun 31 Mo…" at bounding box center [182, 170] width 364 height 223
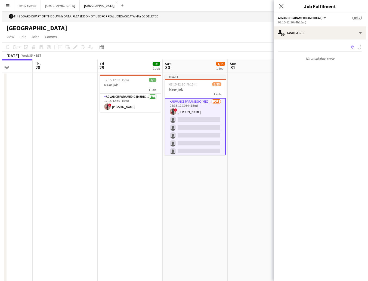
scroll to position [0, 180]
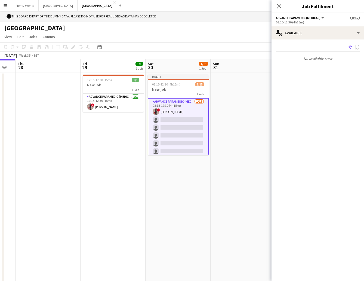
click at [349, 48] on app-icon "Filter" at bounding box center [350, 47] width 4 height 5
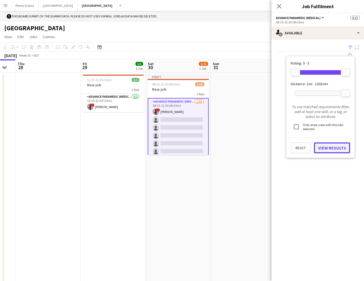
click at [328, 148] on button "View Results" at bounding box center [332, 147] width 36 height 11
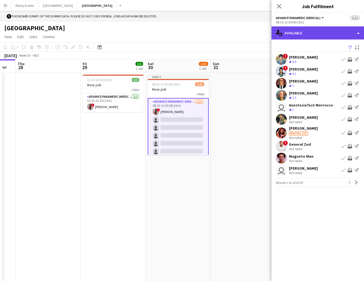
click at [324, 33] on div "single-neutral-actions-upload Available" at bounding box center [318, 32] width 93 height 13
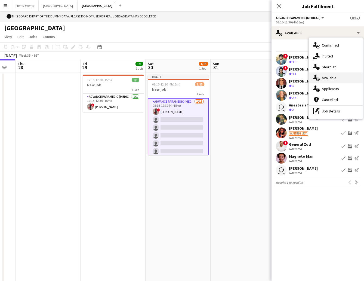
click at [330, 78] on div "single-neutral-actions-upload Available" at bounding box center [336, 77] width 54 height 11
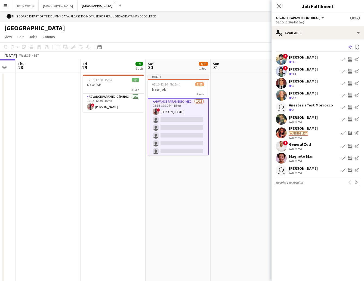
click at [351, 48] on app-icon "Filter" at bounding box center [350, 47] width 4 height 5
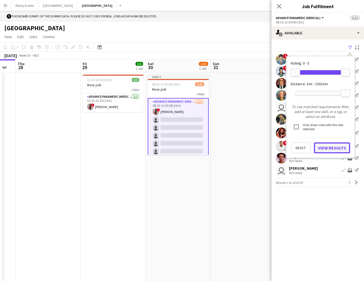
click at [334, 150] on button "View Results" at bounding box center [332, 147] width 36 height 11
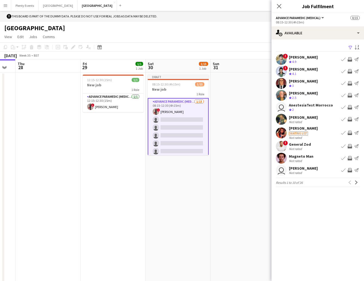
click at [344, 60] on app-icon "Book crew" at bounding box center [343, 59] width 4 height 4
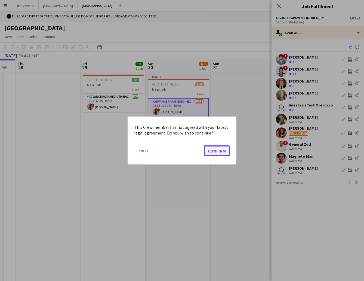
click at [215, 151] on button "Confirm" at bounding box center [217, 150] width 26 height 11
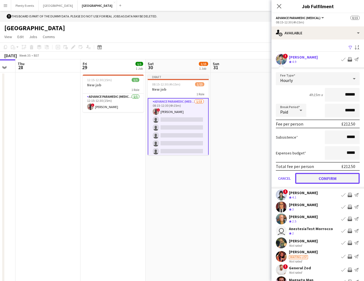
click at [329, 177] on button "Confirm" at bounding box center [327, 178] width 65 height 11
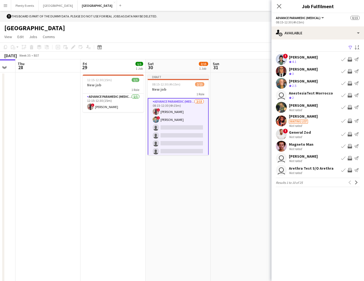
click at [359, 72] on app-icon "Send notification" at bounding box center [356, 71] width 4 height 4
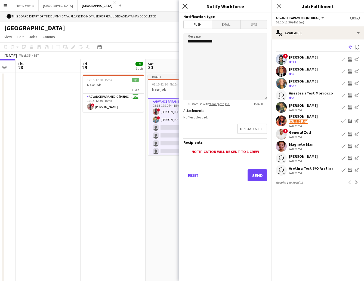
click at [185, 5] on icon "Close pop-in" at bounding box center [184, 6] width 5 height 5
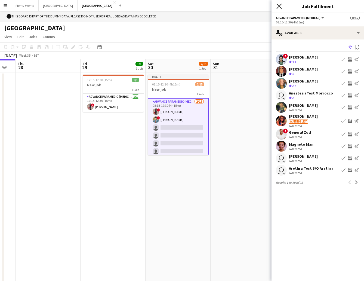
click at [279, 7] on icon "Close pop-in" at bounding box center [279, 6] width 5 height 5
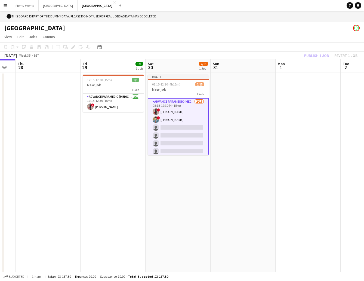
click at [243, 23] on div "[GEOGRAPHIC_DATA]" at bounding box center [182, 27] width 364 height 10
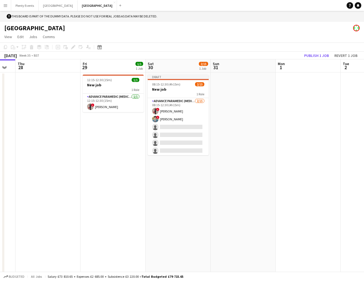
click at [4, 7] on app-icon "Menu" at bounding box center [5, 5] width 4 height 4
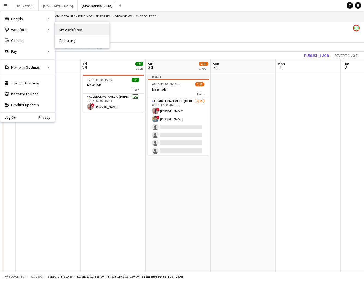
click at [67, 29] on link "My Workforce" at bounding box center [82, 29] width 54 height 11
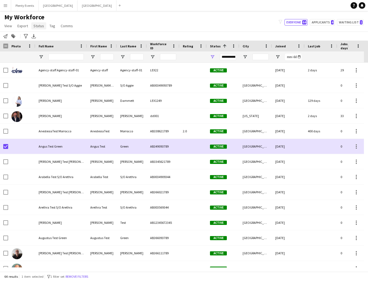
click at [41, 27] on span "Status" at bounding box center [38, 25] width 11 height 5
click at [42, 37] on span "Edit" at bounding box center [39, 37] width 6 height 5
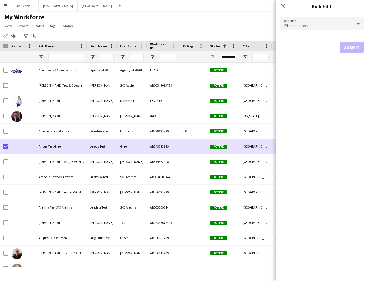
click at [327, 27] on div "Please select" at bounding box center [316, 23] width 73 height 13
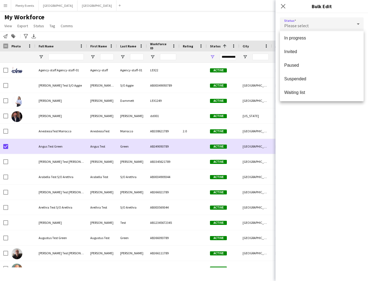
scroll to position [56, 0]
click at [310, 65] on span "Paused" at bounding box center [321, 64] width 75 height 5
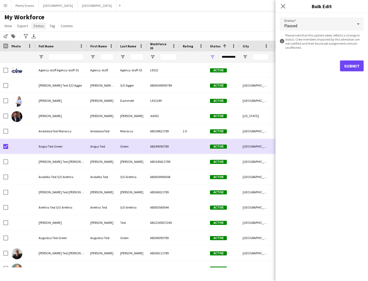
click at [42, 27] on span "Status" at bounding box center [38, 25] width 11 height 5
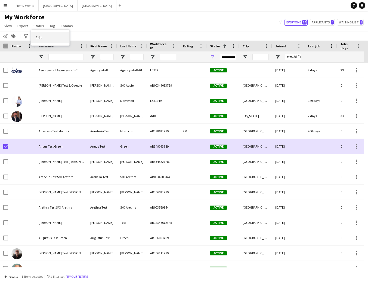
click at [42, 38] on link "Edit" at bounding box center [50, 37] width 38 height 11
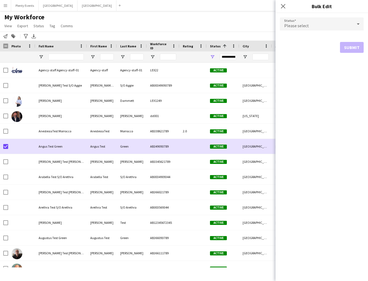
click at [336, 25] on div "Please select" at bounding box center [316, 23] width 73 height 13
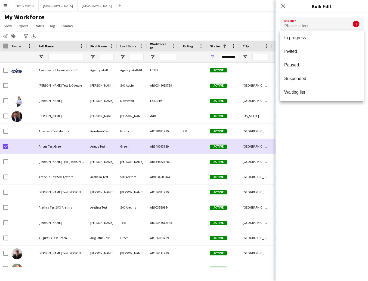
click at [283, 7] on div at bounding box center [184, 140] width 368 height 281
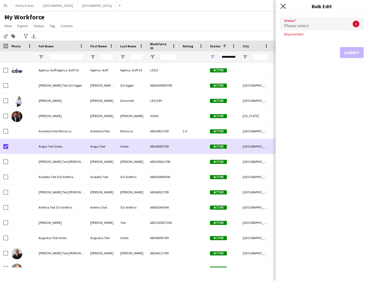
click at [283, 7] on icon at bounding box center [283, 6] width 5 height 5
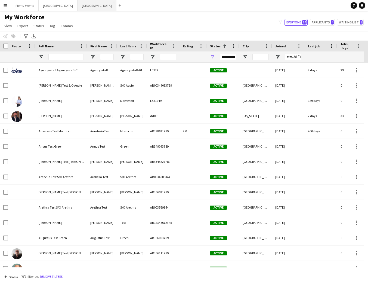
click at [78, 5] on button "Manchester Close" at bounding box center [97, 5] width 39 height 11
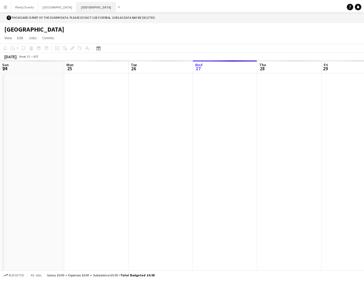
scroll to position [0, 130]
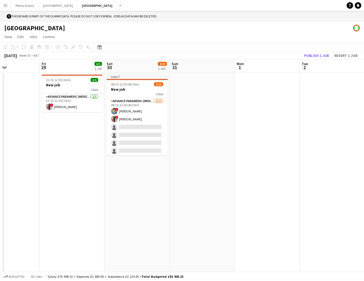
drag, startPoint x: 223, startPoint y: 166, endPoint x: 67, endPoint y: 161, distance: 155.8
click at [67, 161] on app-calendar-viewport "Mon 25 Tue 26 Wed 27 Thu 28 Fri 29 1/1 1 Job Sat 30 2/15 1 Job Sun 31 Mon 1 Tue…" at bounding box center [182, 170] width 364 height 223
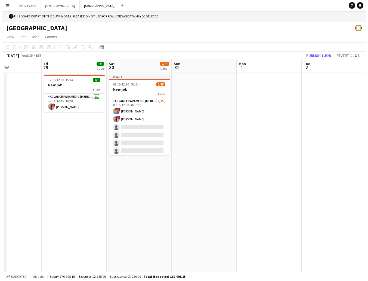
scroll to position [0, 221]
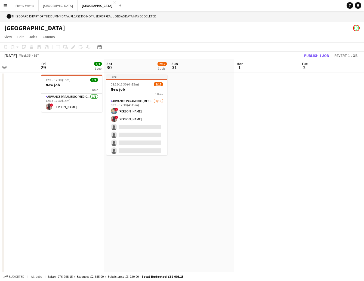
click at [6, 6] on app-icon "Menu" at bounding box center [5, 5] width 4 height 4
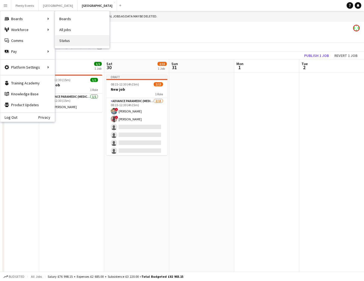
click at [63, 40] on link "Status" at bounding box center [82, 40] width 54 height 11
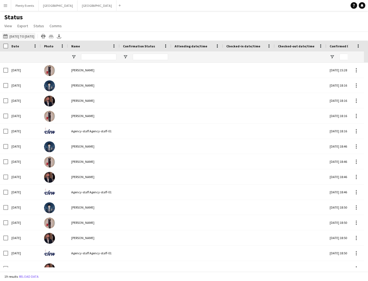
click at [32, 35] on button "01-08-2025 to 08-08-2025 01-08-2025 to 08-08-2025" at bounding box center [18, 36] width 33 height 7
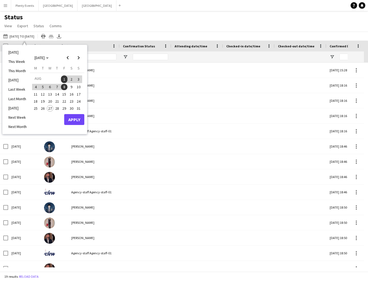
click at [65, 108] on span "29" at bounding box center [64, 108] width 7 height 7
click at [64, 109] on span "29" at bounding box center [64, 108] width 7 height 7
click at [75, 121] on button "Apply" at bounding box center [74, 119] width 20 height 11
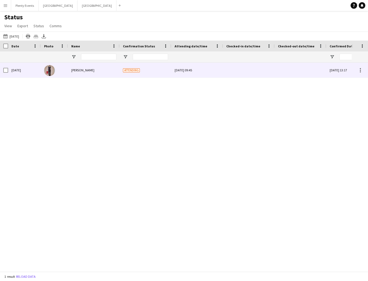
click at [245, 69] on div at bounding box center [248, 70] width 45 height 15
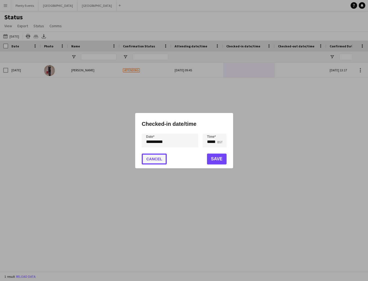
click at [157, 159] on button "Cancel" at bounding box center [154, 159] width 25 height 11
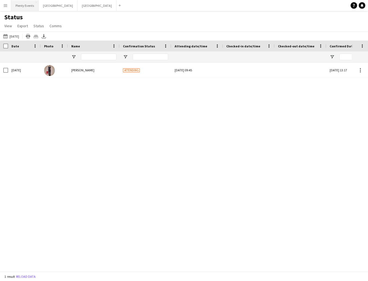
click at [29, 9] on button "Plenty Events Close" at bounding box center [24, 5] width 27 height 11
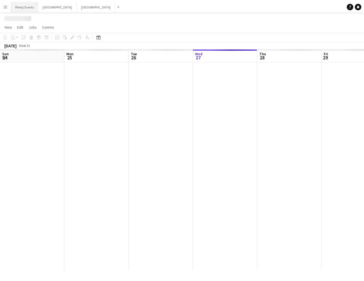
scroll to position [0, 130]
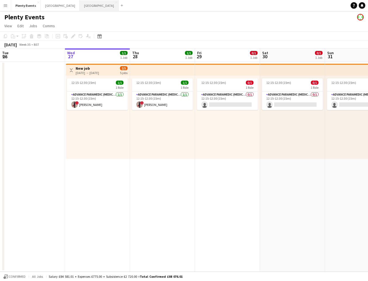
click at [80, 7] on button "Manchester Close" at bounding box center [99, 5] width 39 height 11
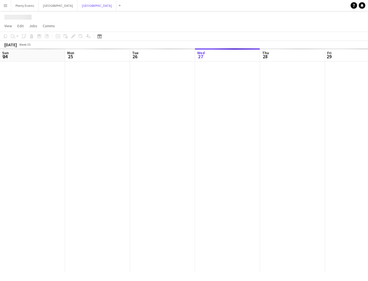
scroll to position [0, 130]
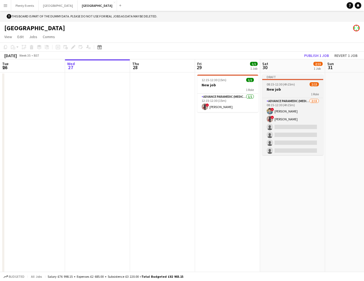
click at [287, 93] on div "1 Role" at bounding box center [292, 94] width 61 height 4
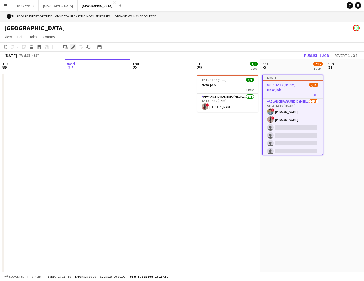
click at [72, 47] on icon at bounding box center [73, 47] width 3 height 3
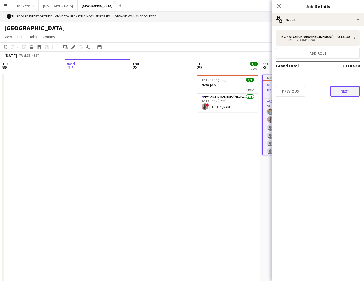
click at [347, 96] on button "Next" at bounding box center [344, 91] width 29 height 11
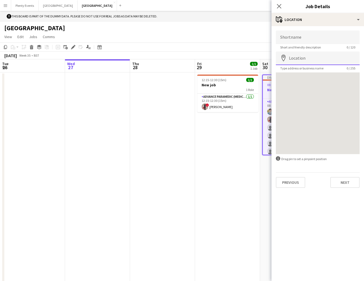
click at [326, 60] on input "Location" at bounding box center [318, 58] width 84 height 14
type input "**********"
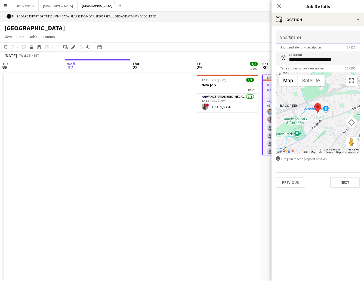
click at [319, 39] on input "Shortname" at bounding box center [318, 37] width 84 height 14
click at [280, 7] on icon "Close pop-in" at bounding box center [279, 6] width 5 height 5
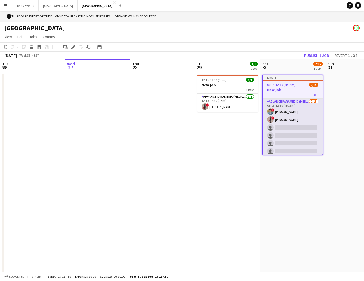
click at [298, 113] on app-card-role "Advance Paramedic (Medical) [DATE] 08:15-12:30 (4h15m) ! [PERSON_NAME] ! [PERSO…" at bounding box center [293, 163] width 60 height 129
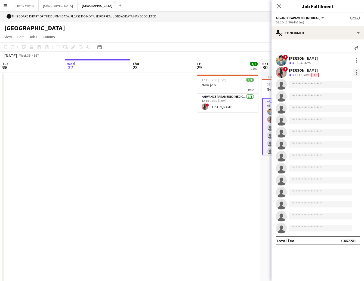
click at [354, 72] on div at bounding box center [356, 72] width 7 height 7
click at [338, 149] on span "Set as supervisor" at bounding box center [339, 147] width 34 height 5
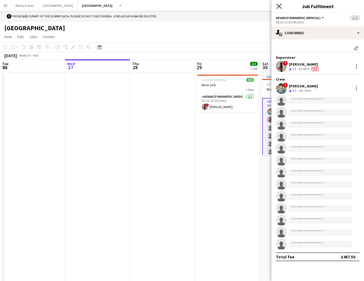
click at [278, 6] on icon "Close pop-in" at bounding box center [279, 6] width 5 height 5
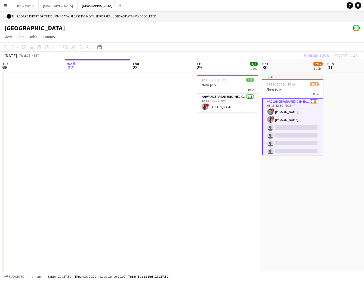
click at [7, 6] on app-icon "Menu" at bounding box center [5, 5] width 4 height 4
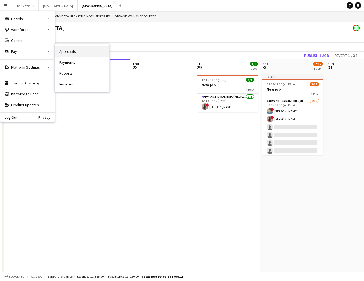
click at [69, 54] on link "Approvals" at bounding box center [82, 51] width 54 height 11
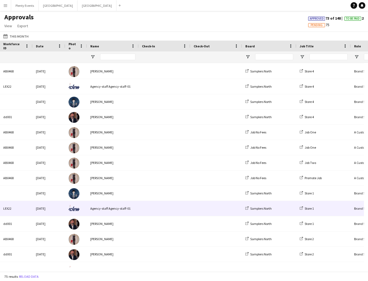
scroll to position [234, 0]
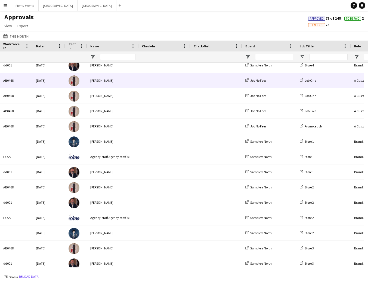
click at [143, 81] on span at bounding box center [164, 80] width 45 height 15
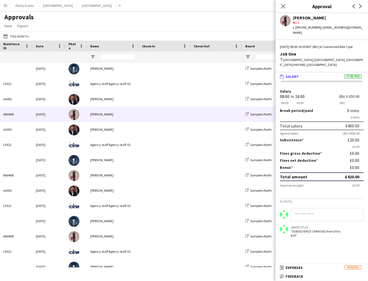
scroll to position [0, 0]
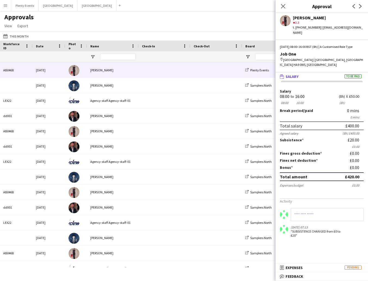
click at [170, 68] on span at bounding box center [164, 70] width 45 height 15
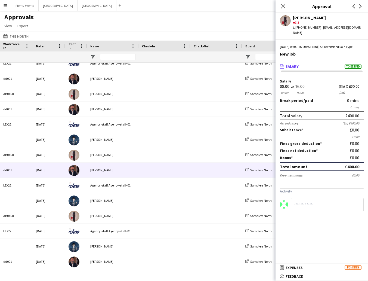
scroll to position [327, 0]
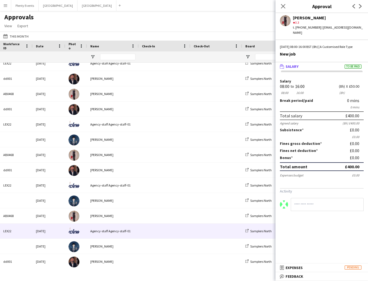
click at [176, 230] on span at bounding box center [164, 231] width 45 height 15
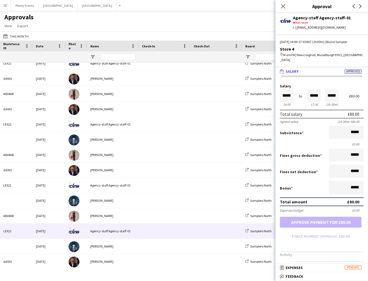
scroll to position [0, 0]
click at [5, 6] on app-icon "Menu" at bounding box center [5, 5] width 4 height 4
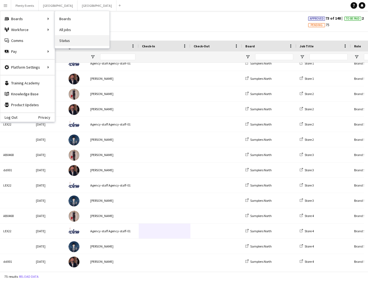
click at [66, 42] on link "Status" at bounding box center [82, 40] width 54 height 11
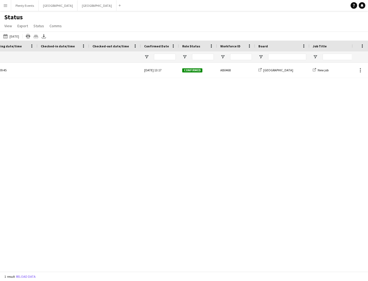
scroll to position [0, 232]
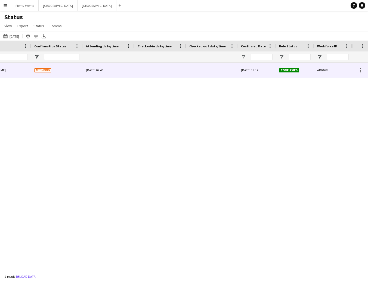
click at [203, 70] on div at bounding box center [211, 70] width 45 height 15
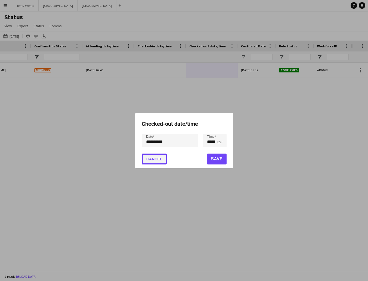
click at [157, 160] on button "Cancel" at bounding box center [154, 159] width 25 height 11
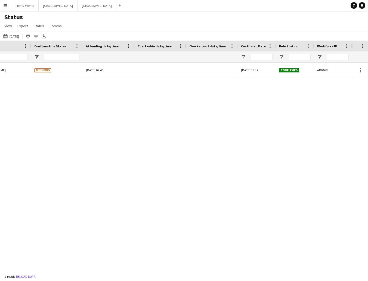
click at [5, 7] on app-icon "Menu" at bounding box center [5, 5] width 4 height 4
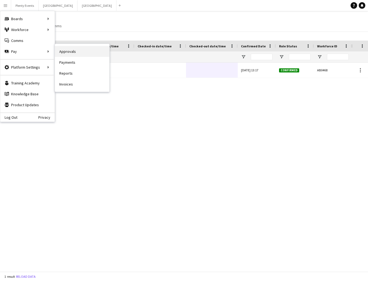
click at [67, 51] on link "Approvals" at bounding box center [82, 51] width 54 height 11
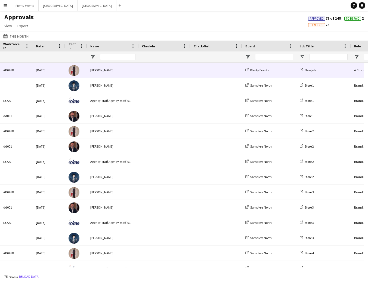
click at [191, 71] on div at bounding box center [217, 70] width 52 height 15
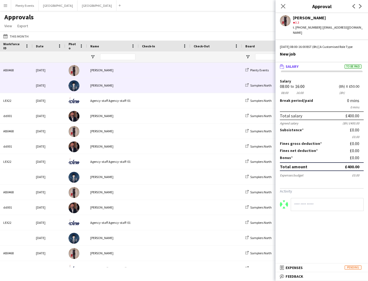
click at [183, 85] on span at bounding box center [164, 85] width 45 height 15
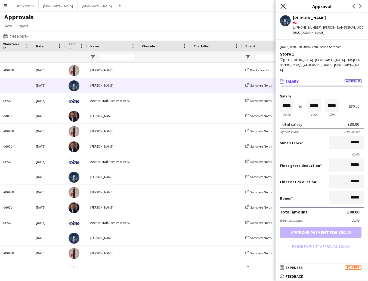
click at [282, 5] on icon at bounding box center [283, 6] width 5 height 5
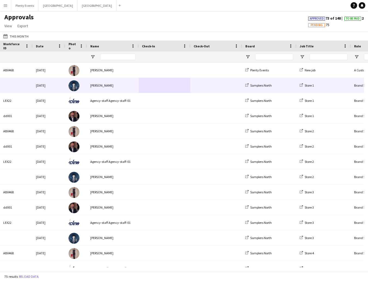
click at [133, 86] on div "[PERSON_NAME]" at bounding box center [113, 85] width 52 height 15
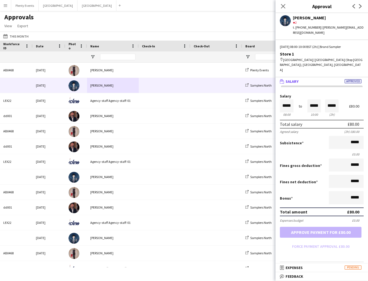
click at [6, 7] on app-icon "Menu" at bounding box center [5, 5] width 4 height 4
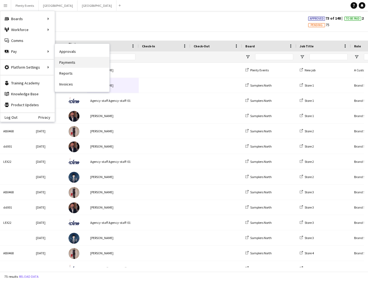
click at [63, 62] on link "Payments" at bounding box center [82, 62] width 54 height 11
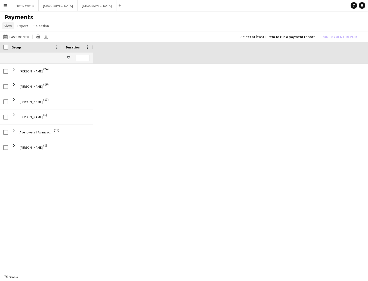
click at [11, 25] on span "View" at bounding box center [8, 25] width 8 height 5
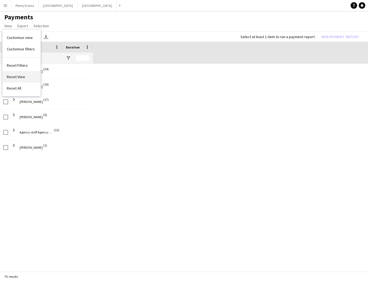
click at [18, 79] on span "Reset View" at bounding box center [16, 76] width 18 height 5
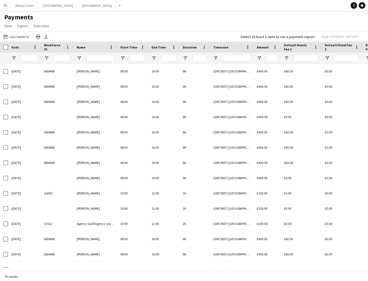
click at [6, 6] on app-icon "Menu" at bounding box center [5, 5] width 4 height 4
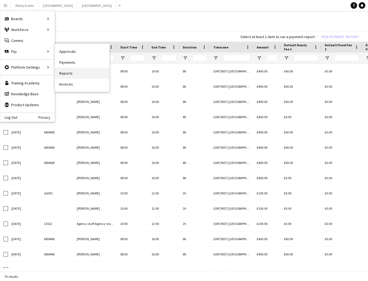
click at [61, 74] on link "Reports" at bounding box center [82, 73] width 54 height 11
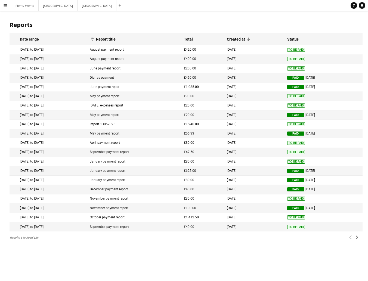
click at [75, 49] on mat-cell "[DATE] to [DATE]" at bounding box center [49, 49] width 78 height 9
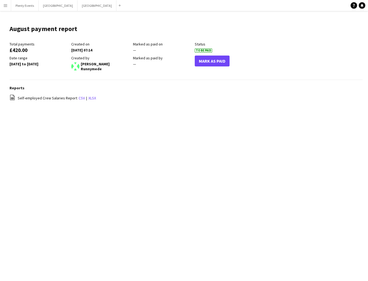
click at [6, 7] on app-icon "Menu" at bounding box center [5, 5] width 4 height 4
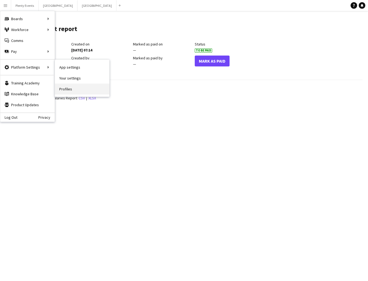
click at [68, 91] on link "Profiles" at bounding box center [82, 89] width 54 height 11
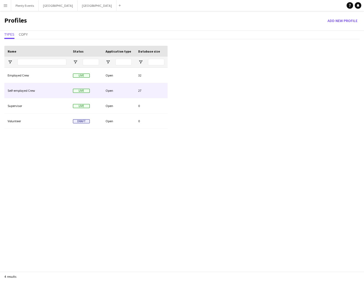
click at [116, 90] on div "Open" at bounding box center [118, 90] width 33 height 15
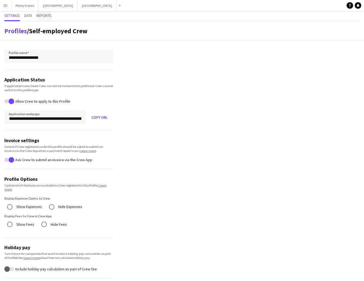
click at [45, 17] on span "Reports" at bounding box center [43, 16] width 15 height 4
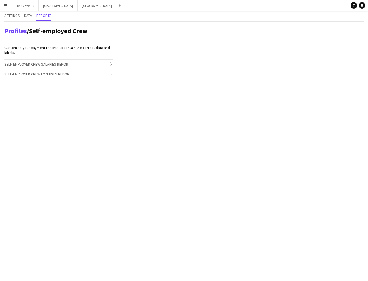
click at [106, 63] on h3 "Self-employed Crew Salaries Report chevron-right" at bounding box center [58, 64] width 109 height 9
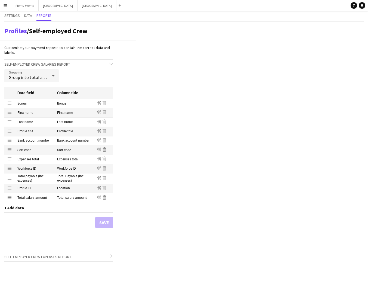
click at [51, 76] on icon at bounding box center [53, 75] width 7 height 11
click at [26, 103] on span "Itemised" at bounding box center [32, 103] width 46 height 5
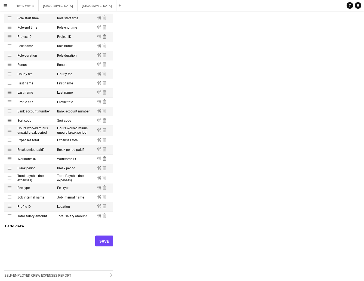
scroll to position [98, 0]
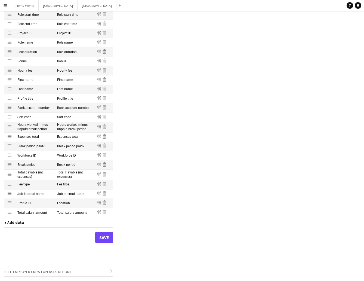
click at [15, 223] on span "+ Add data" at bounding box center [14, 222] width 20 height 5
click at [158, 214] on div "Profiles / Self-employed Crew Customise your payment reports to contain the cor…" at bounding box center [182, 102] width 364 height 357
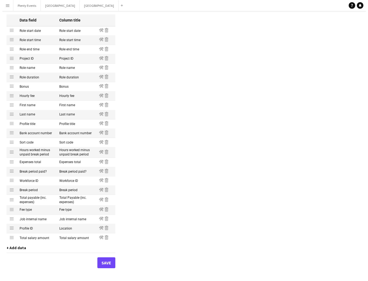
scroll to position [0, 0]
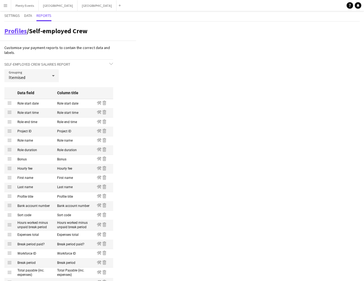
click at [13, 32] on link "Profiles" at bounding box center [15, 31] width 23 height 8
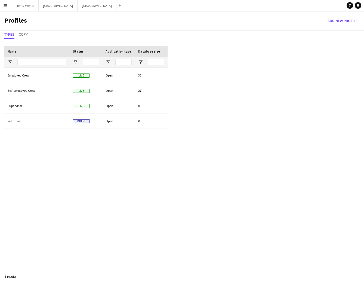
click at [6, 4] on app-icon "Menu" at bounding box center [5, 5] width 4 height 4
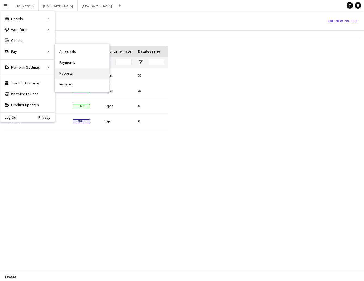
click at [67, 74] on link "Reports" at bounding box center [82, 73] width 54 height 11
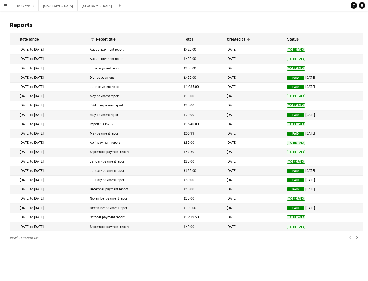
click at [5, 7] on app-icon "Menu" at bounding box center [5, 5] width 4 height 4
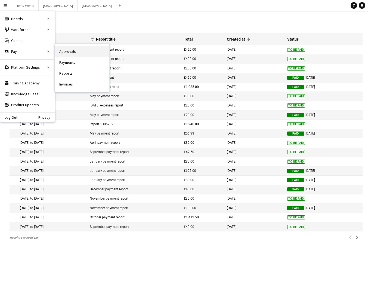
click at [69, 52] on link "Approvals" at bounding box center [82, 51] width 54 height 11
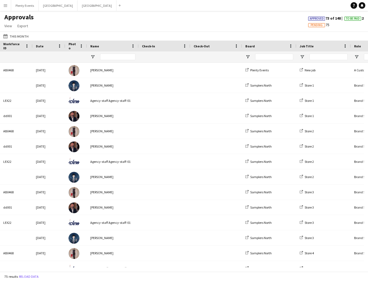
click at [7, 7] on app-icon "Menu" at bounding box center [5, 5] width 4 height 4
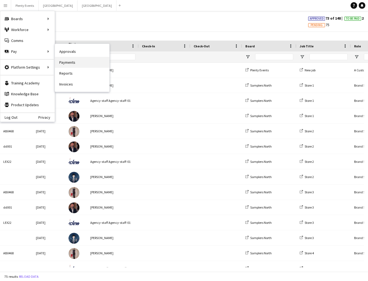
click at [69, 62] on link "Payments" at bounding box center [82, 62] width 54 height 11
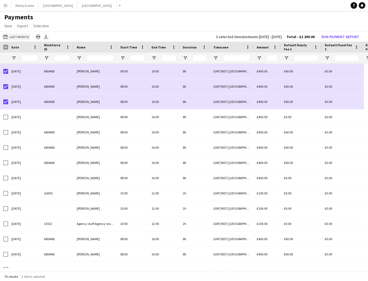
click at [15, 38] on button "Last Month Last Month" at bounding box center [16, 36] width 28 height 7
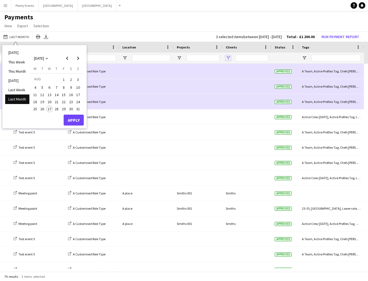
click at [229, 57] on span "Open Filter Menu" at bounding box center [228, 58] width 5 height 5
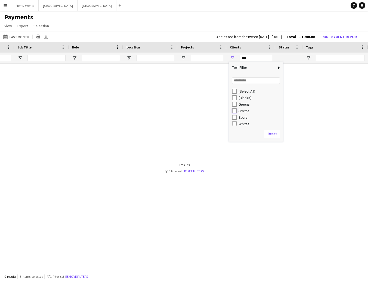
type input "**********"
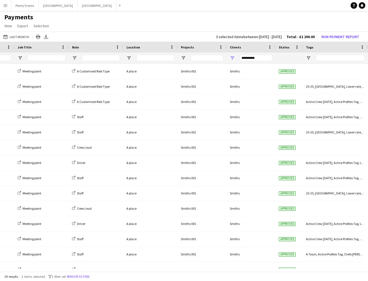
drag, startPoint x: 229, startPoint y: 22, endPoint x: 220, endPoint y: 25, distance: 10.2
click at [229, 22] on app-page-menu "View Customise view Customise filters Reset Filters Reset View Reset All Export…" at bounding box center [184, 26] width 368 height 10
click at [19, 39] on button "Last Month Last Month" at bounding box center [16, 36] width 28 height 7
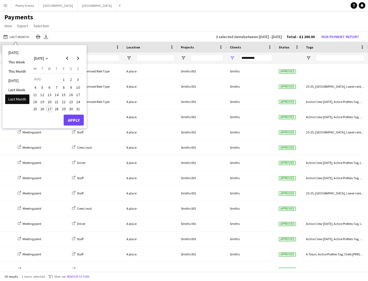
click at [99, 17] on h1 "Payments" at bounding box center [184, 17] width 368 height 8
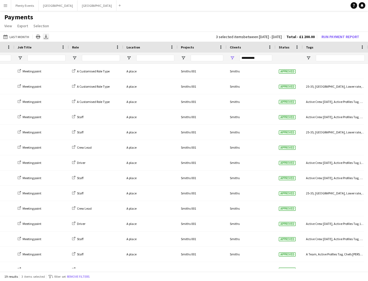
click at [45, 38] on icon at bounding box center [46, 36] width 2 height 3
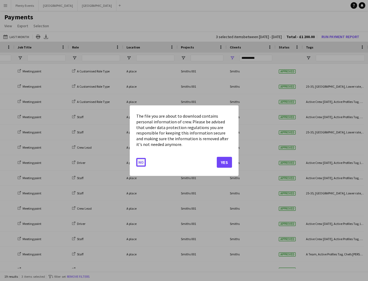
click at [143, 163] on button "No" at bounding box center [141, 162] width 10 height 9
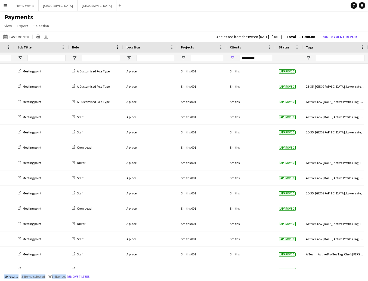
drag, startPoint x: 269, startPoint y: 272, endPoint x: 254, endPoint y: 271, distance: 15.3
click at [254, 271] on div "Last Month Last Month [DATE] This Week This Month [DATE] Last Week Last Month […" at bounding box center [184, 152] width 368 height 241
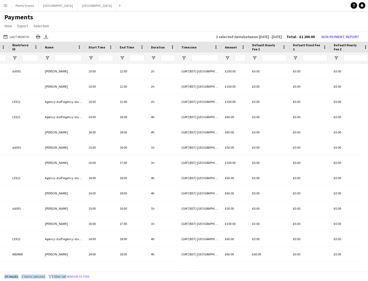
click at [6, 7] on app-icon "Menu" at bounding box center [5, 5] width 4 height 4
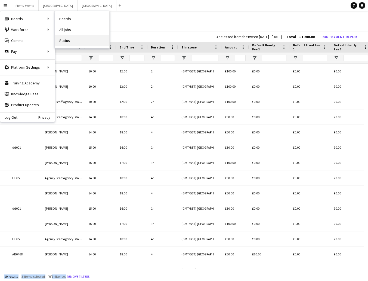
click at [64, 41] on link "Status" at bounding box center [82, 40] width 54 height 11
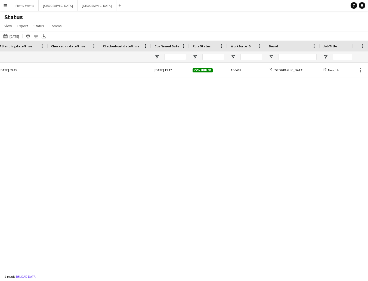
scroll to position [0, 185]
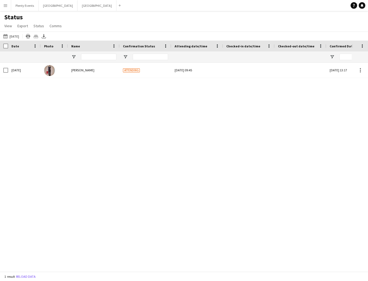
click at [4, 4] on app-icon "Menu" at bounding box center [5, 5] width 4 height 4
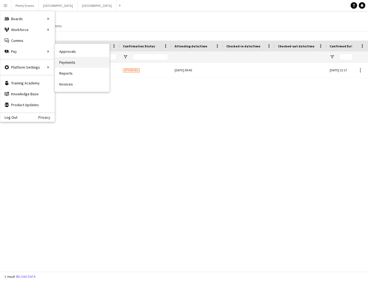
click at [65, 62] on link "Payments" at bounding box center [82, 62] width 54 height 11
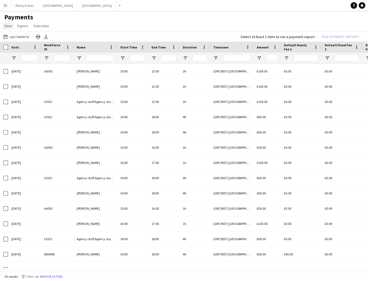
click at [7, 25] on span "View" at bounding box center [8, 25] width 8 height 5
click at [19, 38] on span "Customise view" at bounding box center [20, 37] width 26 height 5
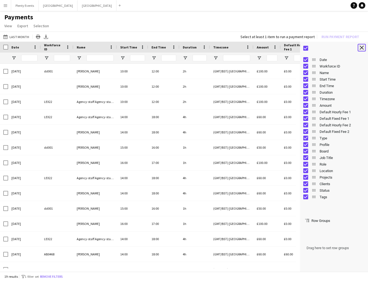
click at [362, 47] on app-icon "Close tool panel" at bounding box center [362, 48] width 4 height 4
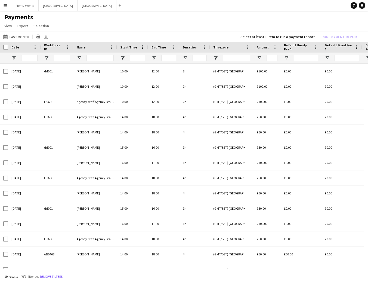
click at [6, 8] on button "Menu" at bounding box center [5, 5] width 11 height 11
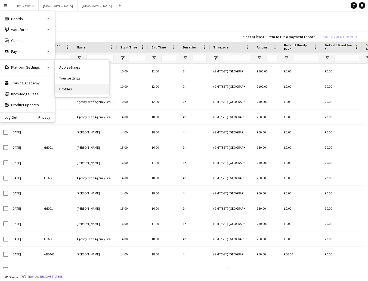
click at [68, 88] on link "Profiles" at bounding box center [82, 89] width 54 height 11
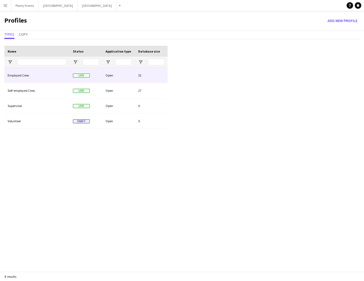
click at [120, 77] on div "Open" at bounding box center [118, 75] width 33 height 15
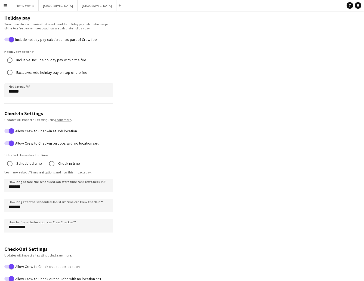
scroll to position [228, 0]
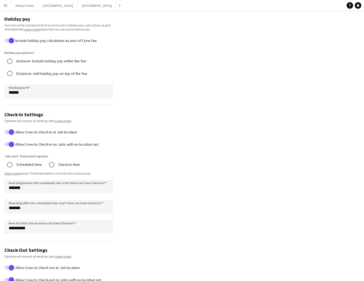
click at [7, 7] on app-icon "Menu" at bounding box center [5, 5] width 4 height 4
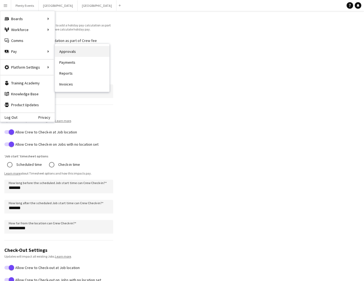
click at [65, 54] on link "Approvals" at bounding box center [82, 51] width 54 height 11
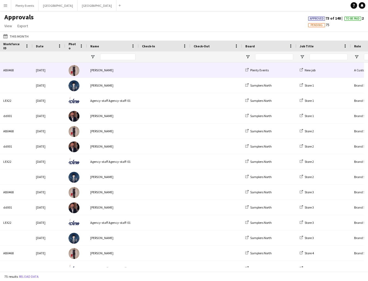
click at [158, 75] on span at bounding box center [164, 70] width 45 height 15
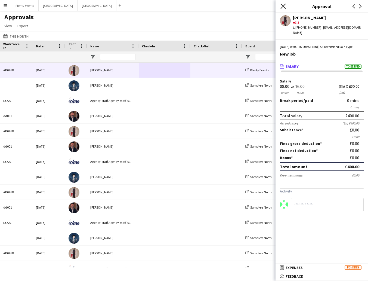
click at [284, 6] on icon "Close pop-in" at bounding box center [283, 6] width 5 height 5
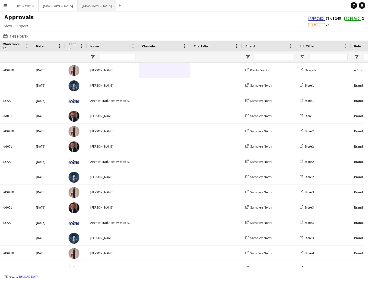
click at [78, 4] on button "Manchester Close" at bounding box center [97, 5] width 39 height 11
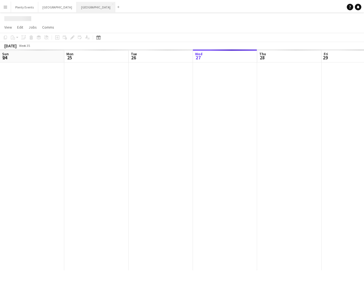
scroll to position [0, 130]
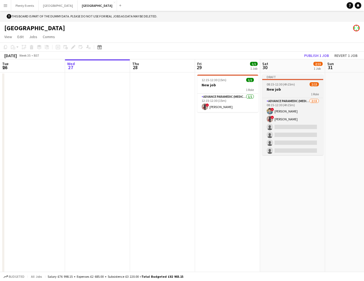
click at [288, 95] on div "1 Role" at bounding box center [292, 94] width 61 height 4
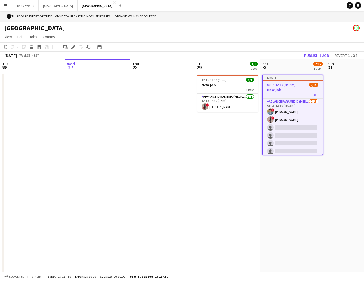
click at [316, 34] on app-page-menu "View Day view expanded Day view collapsed Month view Date picker Jump to [DATE]…" at bounding box center [182, 37] width 364 height 10
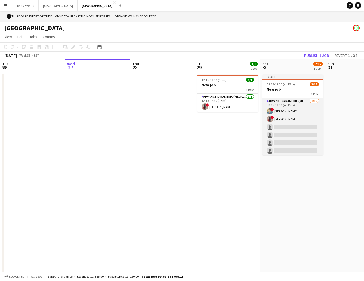
click at [306, 107] on app-card-role "Advance Paramedic (Medical) [DATE] 08:15-12:30 (4h15m) ! [PERSON_NAME] ! [PERSO…" at bounding box center [292, 162] width 61 height 129
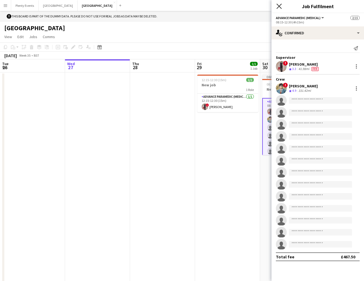
click at [280, 8] on icon "Close pop-in" at bounding box center [279, 6] width 5 height 5
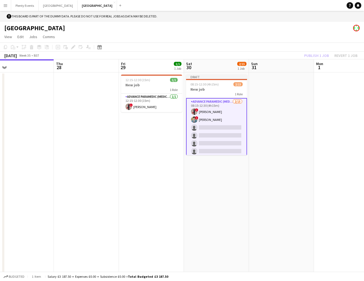
scroll to position [0, 222]
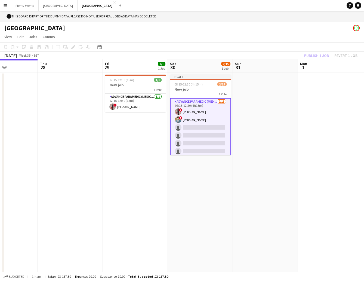
drag, startPoint x: 250, startPoint y: 141, endPoint x: 158, endPoint y: 136, distance: 92.2
click at [158, 136] on app-calendar-viewport "Sun 24 Mon 25 Tue 26 Wed 27 Thu 28 Fri 29 1/1 1 Job Sat 30 2/15 1 Job Sun 31 Mo…" at bounding box center [182, 170] width 364 height 223
click at [209, 110] on app-card-role "Advance Paramedic (Medical) [DATE] 08:15-12:30 (4h15m) ! [PERSON_NAME] Priceles…" at bounding box center [200, 163] width 61 height 130
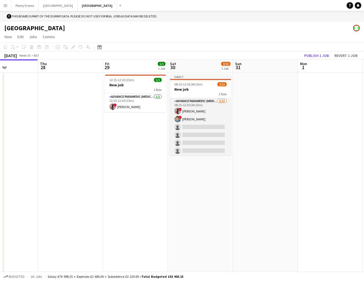
click at [209, 110] on app-card-role "Advance Paramedic (Medical) [DATE] 08:15-12:30 (4h15m) ! [PERSON_NAME] Priceles…" at bounding box center [200, 162] width 61 height 129
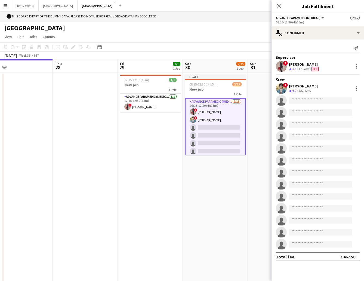
scroll to position [0, 206]
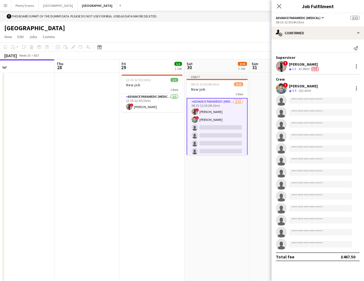
drag, startPoint x: 221, startPoint y: 179, endPoint x: 235, endPoint y: 182, distance: 14.7
click at [235, 182] on app-calendar-viewport "Sun 24 Mon 25 Tue 26 Wed 27 Thu 28 Fri 29 1/1 1 Job Sat 30 2/15 1 Job Sun 31 Mo…" at bounding box center [182, 170] width 364 height 223
click at [263, 88] on app-date-cell at bounding box center [282, 177] width 65 height 210
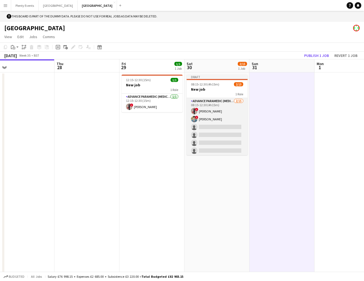
click at [227, 103] on app-card-role "Advance Paramedic (Medical) [DATE] 08:15-12:30 (4h15m) ! [PERSON_NAME] Priceles…" at bounding box center [217, 162] width 61 height 129
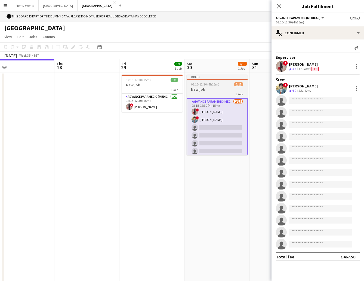
click at [231, 91] on h3 "New job" at bounding box center [217, 89] width 61 height 5
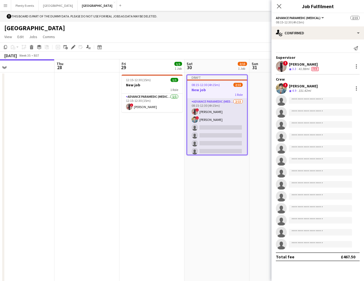
click at [227, 108] on app-card-role "Advance Paramedic (Medical) [DATE] 08:15-12:30 (4h15m) ! [PERSON_NAME] Priceles…" at bounding box center [217, 163] width 60 height 129
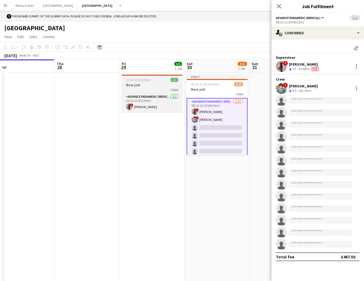
click at [163, 90] on div "1 Role" at bounding box center [152, 89] width 61 height 4
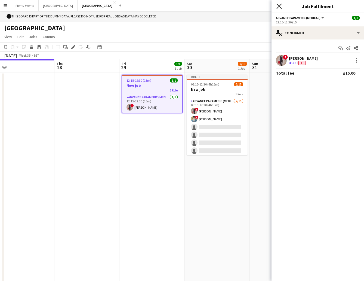
click at [281, 8] on icon at bounding box center [279, 6] width 5 height 5
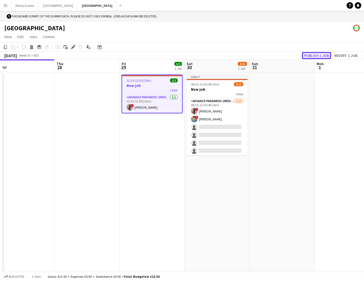
click at [316, 55] on button "Publish 1 job" at bounding box center [316, 55] width 29 height 7
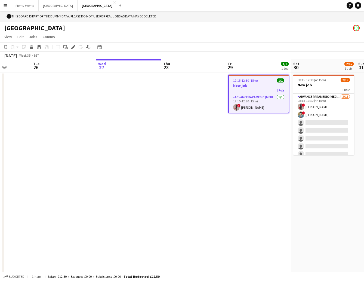
drag, startPoint x: 148, startPoint y: 195, endPoint x: 255, endPoint y: 211, distance: 107.6
click at [253, 212] on app-calendar-viewport "Sat 23 Sun 24 Mon 25 Tue 26 Wed 27 Thu 28 Fri 29 1/1 1 Job Sat 30 2/15 1 Job Su…" at bounding box center [182, 170] width 364 height 223
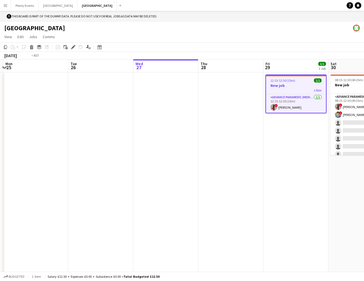
drag, startPoint x: 152, startPoint y: 204, endPoint x: 248, endPoint y: 212, distance: 95.6
click at [256, 215] on app-calendar-viewport "Sat 23 Sun 24 Mon 25 Tue 26 Wed 27 Thu 28 Fri 29 1/1 1 Job Sat 30 2/15 1 Job Su…" at bounding box center [182, 170] width 364 height 223
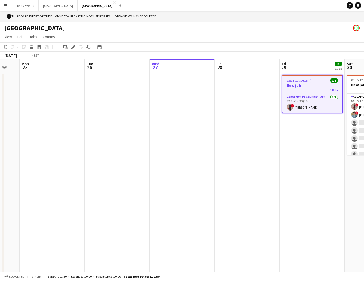
scroll to position [0, 203]
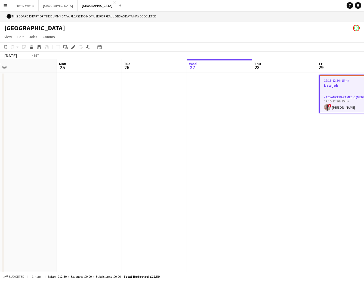
drag, startPoint x: 164, startPoint y: 200, endPoint x: 88, endPoint y: 189, distance: 77.0
click at [88, 188] on app-calendar-viewport "Thu 21 Fri 22 Sat 23 Sun 24 Mon 25 Tue 26 Wed 27 Thu 28 Fri 29 1/1 1 Job Sat 30…" at bounding box center [182, 170] width 364 height 223
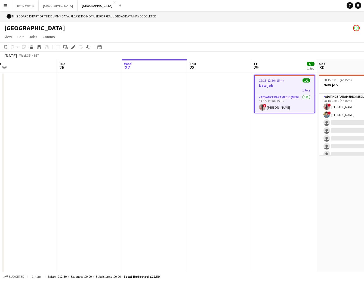
click at [281, 88] on div "1 Role" at bounding box center [285, 90] width 60 height 4
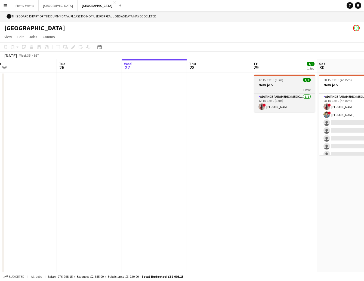
click at [281, 88] on div "1 Role" at bounding box center [284, 89] width 61 height 4
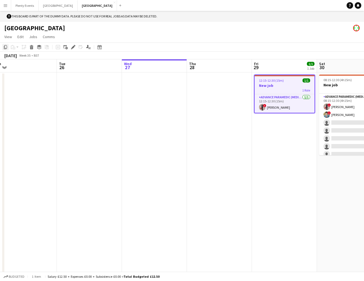
click at [6, 48] on icon "Copy" at bounding box center [5, 47] width 4 height 4
click at [135, 91] on app-date-cell at bounding box center [154, 177] width 65 height 210
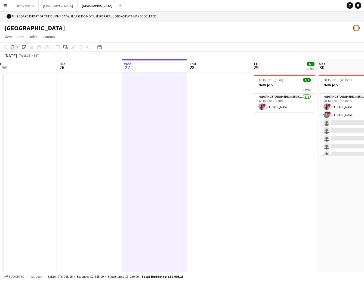
click at [17, 47] on app-action-btn "Paste" at bounding box center [15, 47] width 10 height 7
click at [21, 67] on link "Paste with crew Command Shift V" at bounding box center [35, 67] width 43 height 5
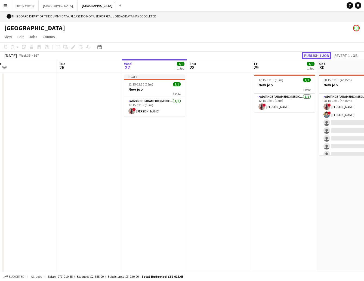
click at [319, 54] on button "Publish 1 job" at bounding box center [316, 55] width 29 height 7
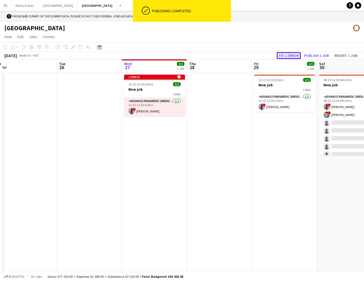
click at [292, 56] on button "Fix 1 error" at bounding box center [289, 55] width 24 height 7
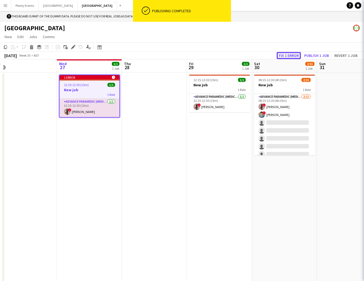
scroll to position [11, 0]
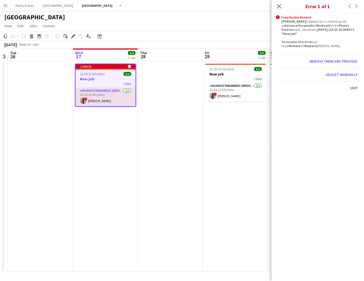
click at [108, 79] on h3 "New job" at bounding box center [106, 78] width 60 height 5
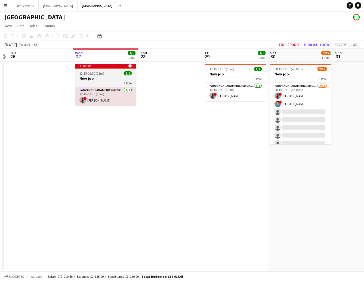
click at [108, 79] on h3 "New job" at bounding box center [105, 78] width 61 height 5
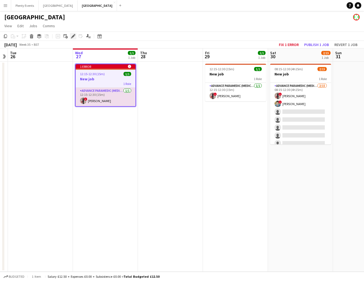
click at [72, 37] on icon at bounding box center [73, 36] width 3 height 3
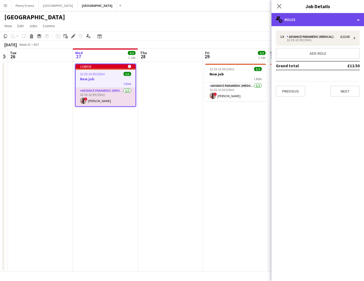
click at [333, 17] on div "multiple-users-add Roles" at bounding box center [318, 19] width 93 height 13
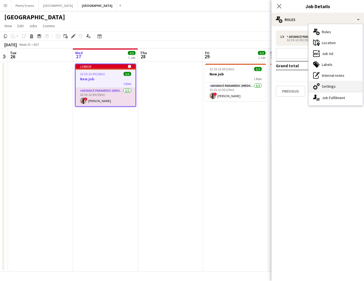
click at [335, 84] on div "cog-double-3 Settings" at bounding box center [336, 86] width 54 height 11
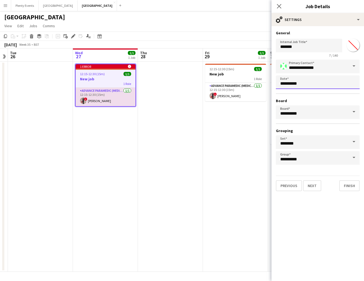
scroll to position [0, 0]
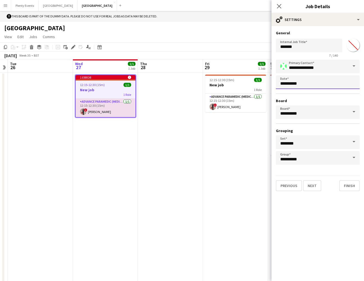
click at [330, 83] on body "Menu Boards Boards Boards All jobs Status Workforce Workforce My Workforce Recr…" at bounding box center [182, 146] width 364 height 292
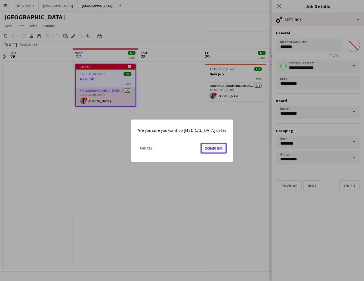
click at [215, 147] on button "Confirm" at bounding box center [214, 147] width 26 height 11
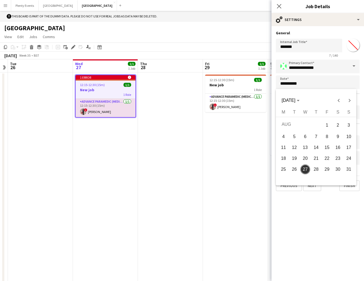
scroll to position [11, 0]
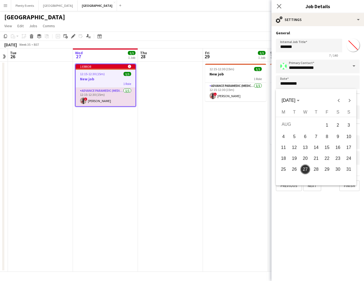
click at [314, 168] on span "28" at bounding box center [316, 169] width 10 height 10
type input "**********"
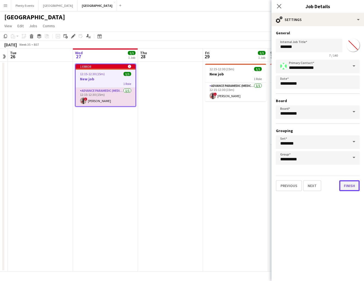
click at [348, 184] on button "Finish" at bounding box center [349, 185] width 20 height 11
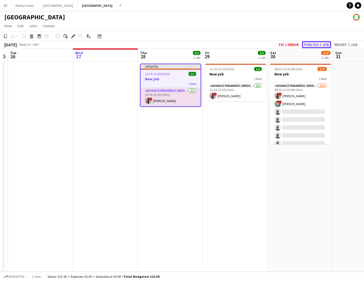
click at [316, 45] on button "Publish 1 job" at bounding box center [316, 44] width 29 height 7
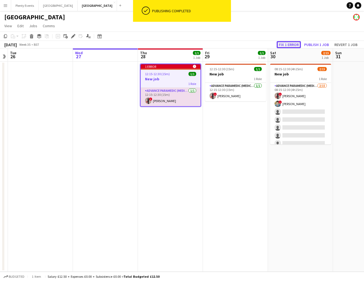
click at [295, 44] on button "Fix 1 error" at bounding box center [289, 44] width 24 height 7
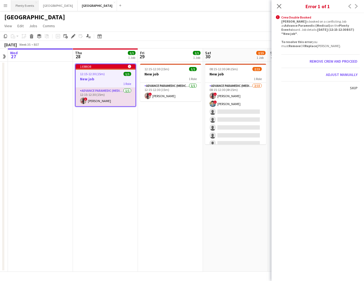
click at [31, 8] on button "Plenty Events Close" at bounding box center [24, 5] width 27 height 11
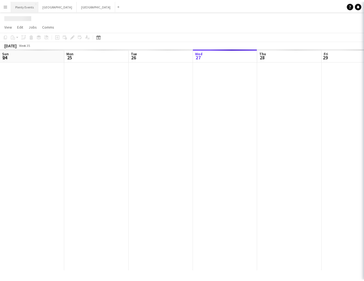
scroll to position [0, 130]
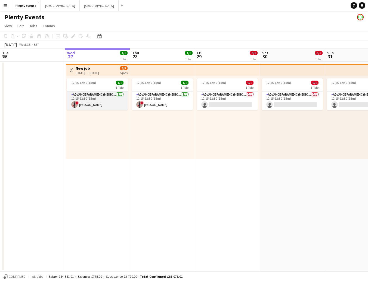
click at [109, 102] on app-card-role "Advance Paramedic (Medical) [DATE] 12:15-12:30 (15m) ! [PERSON_NAME]" at bounding box center [97, 100] width 61 height 19
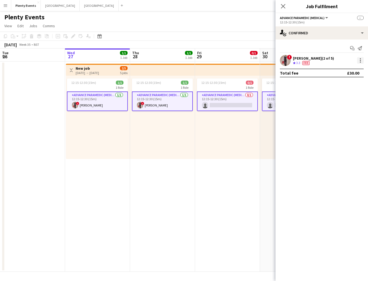
click at [360, 60] on div at bounding box center [360, 60] width 1 height 1
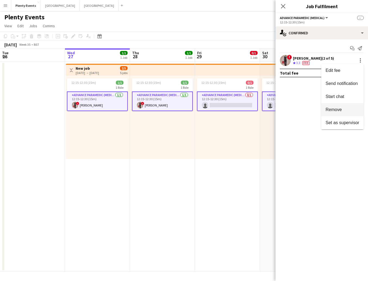
click at [339, 109] on span "Remove" at bounding box center [334, 109] width 16 height 5
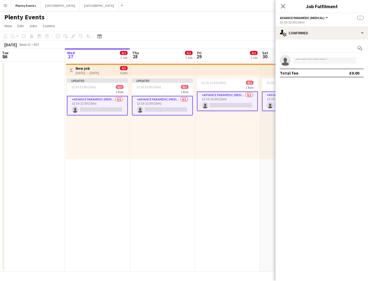
click at [285, 9] on app-icon "Close pop-in" at bounding box center [283, 6] width 7 height 7
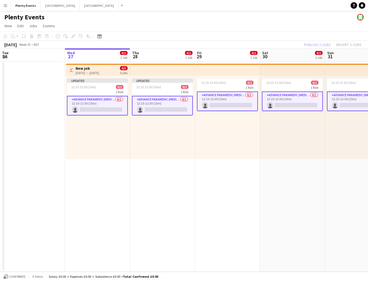
click at [319, 47] on div "Publish 2 jobs Revert 2 jobs" at bounding box center [333, 44] width 71 height 7
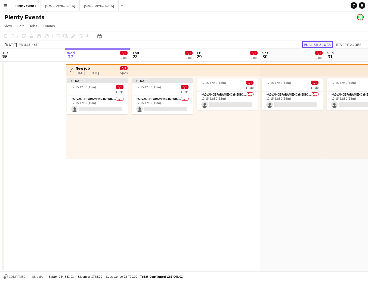
click at [319, 45] on button "Publish 2 jobs" at bounding box center [317, 44] width 31 height 7
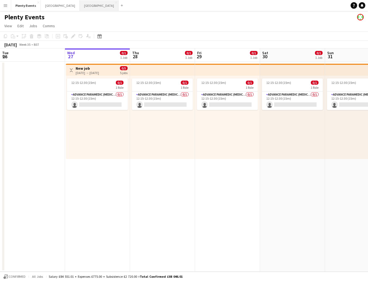
click at [80, 5] on button "Manchester Close" at bounding box center [99, 5] width 39 height 11
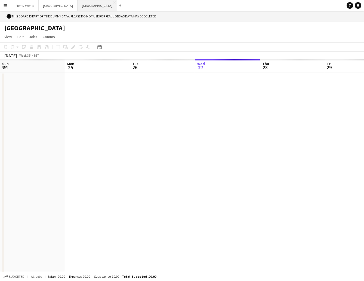
scroll to position [0, 130]
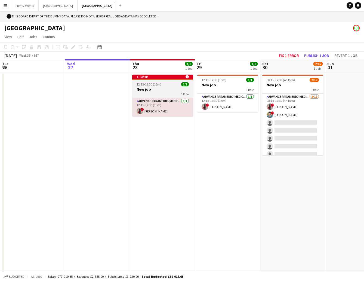
click at [163, 85] on div "12:15-12:30 (15m) 1/1" at bounding box center [162, 84] width 61 height 4
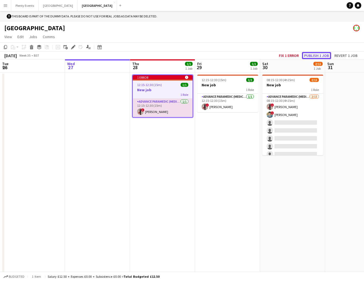
click at [317, 56] on button "Publish 1 job" at bounding box center [316, 55] width 29 height 7
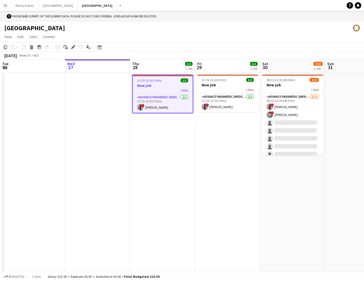
click at [7, 47] on icon "Copy" at bounding box center [5, 47] width 4 height 4
click at [99, 97] on app-date-cell at bounding box center [97, 177] width 65 height 210
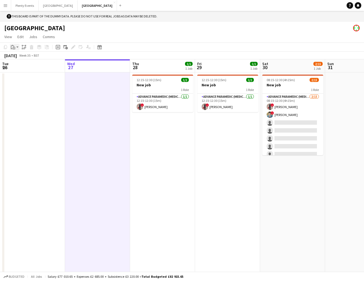
click at [16, 47] on app-action-btn "Paste" at bounding box center [15, 47] width 10 height 7
click at [22, 66] on link "Paste with crew Command Shift V" at bounding box center [35, 67] width 43 height 5
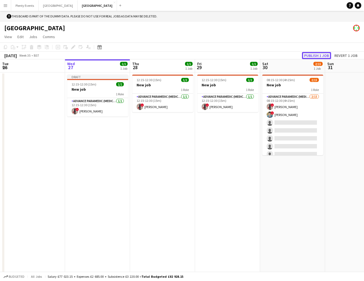
click at [320, 56] on button "Publish 1 job" at bounding box center [316, 55] width 29 height 7
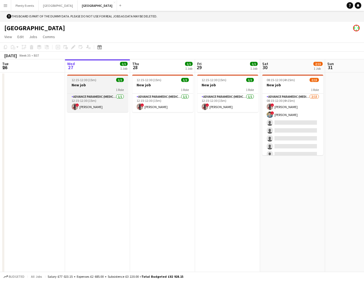
click at [106, 86] on h3 "New job" at bounding box center [97, 84] width 61 height 5
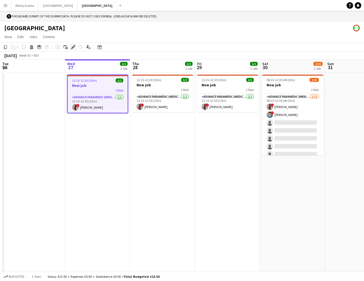
click at [72, 49] on icon "Edit" at bounding box center [73, 47] width 4 height 4
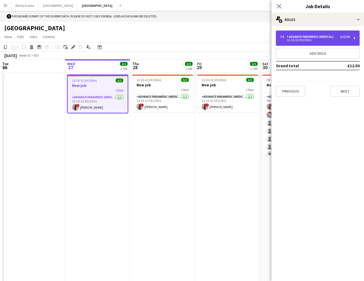
click at [346, 38] on div "£12.50" at bounding box center [345, 37] width 9 height 4
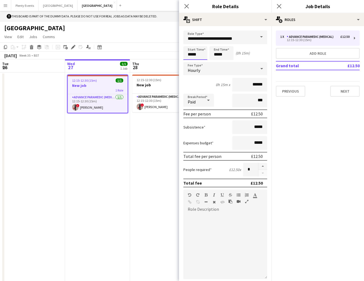
click at [190, 55] on input "*****" at bounding box center [195, 53] width 24 height 14
click at [191, 62] on div at bounding box center [190, 62] width 11 height 5
type input "*****"
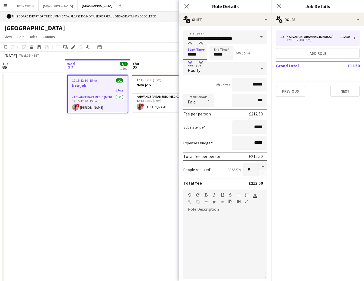
click at [191, 62] on div at bounding box center [190, 62] width 11 height 5
click at [216, 55] on input "*****" at bounding box center [222, 53] width 24 height 14
click at [217, 44] on div at bounding box center [216, 43] width 11 height 5
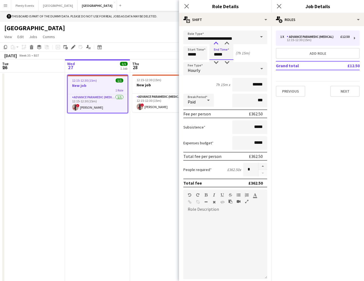
type input "*****"
click at [217, 44] on div at bounding box center [216, 43] width 11 height 5
click at [186, 6] on icon at bounding box center [186, 6] width 5 height 5
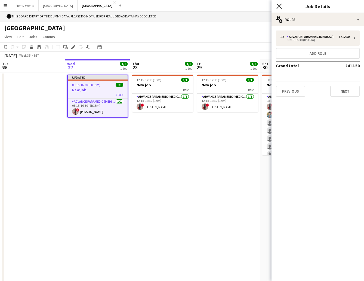
click at [278, 6] on icon "Close pop-in" at bounding box center [279, 6] width 5 height 5
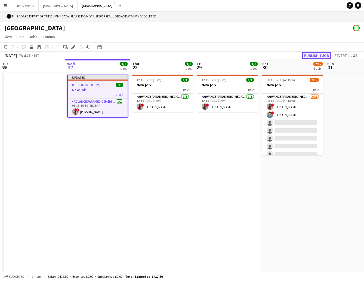
click at [320, 56] on button "Publish 1 job" at bounding box center [316, 55] width 29 height 7
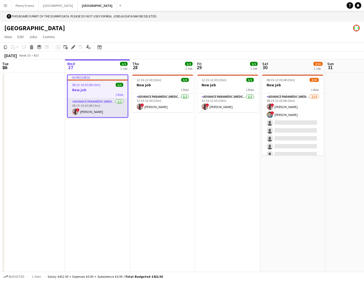
click at [114, 107] on app-card-role "Advance Paramedic (Medical) [DATE] 08:15-16:30 (8h15m) ! [PERSON_NAME]" at bounding box center [98, 108] width 60 height 19
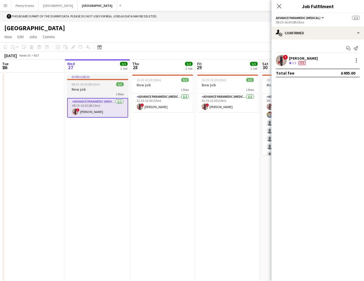
click at [103, 87] on h3 "New job" at bounding box center [97, 89] width 61 height 5
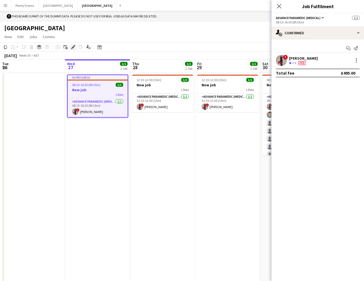
click at [74, 48] on icon "Edit" at bounding box center [73, 47] width 4 height 4
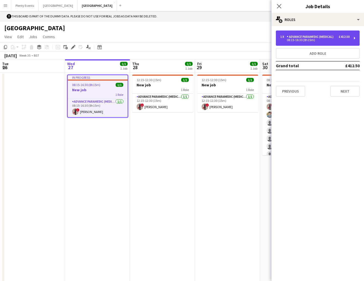
click at [345, 40] on div "08:15-16:30 (8h15m)" at bounding box center [314, 40] width 69 height 3
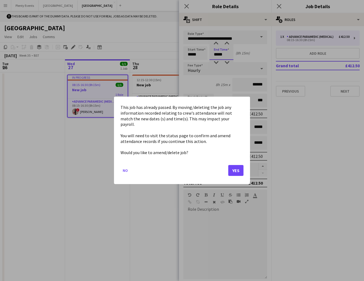
click at [216, 54] on body "Menu Boards Boards Boards All jobs Status Workforce Workforce My Workforce Recr…" at bounding box center [182, 146] width 364 height 292
click at [235, 169] on button "Yes" at bounding box center [235, 170] width 15 height 11
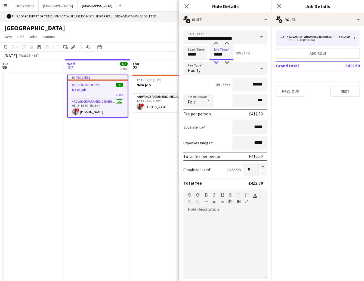
click at [217, 63] on div at bounding box center [216, 62] width 11 height 5
type input "*****"
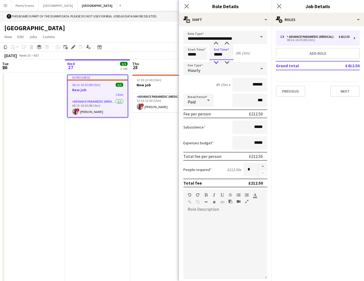
click at [217, 63] on div at bounding box center [216, 62] width 11 height 5
click at [191, 54] on input "*****" at bounding box center [195, 53] width 24 height 14
click at [191, 62] on div at bounding box center [190, 62] width 11 height 5
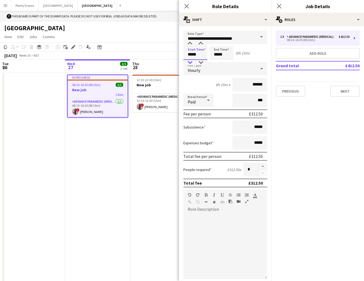
type input "*****"
click at [191, 62] on div at bounding box center [190, 62] width 11 height 5
click at [216, 56] on input "*****" at bounding box center [222, 53] width 24 height 14
click at [215, 63] on div at bounding box center [216, 62] width 11 height 5
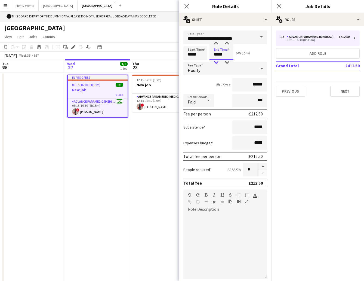
click at [215, 63] on div at bounding box center [216, 62] width 11 height 5
click at [217, 43] on div at bounding box center [216, 43] width 11 height 5
type input "*****"
click at [217, 43] on div at bounding box center [216, 43] width 11 height 5
click at [188, 8] on icon "Close pop-in" at bounding box center [186, 6] width 5 height 5
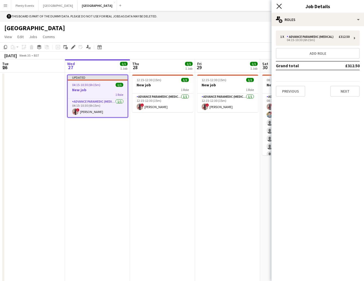
click at [280, 7] on icon at bounding box center [279, 6] width 5 height 5
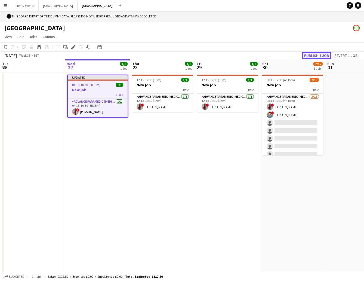
click at [321, 55] on button "Publish 1 job" at bounding box center [316, 55] width 29 height 7
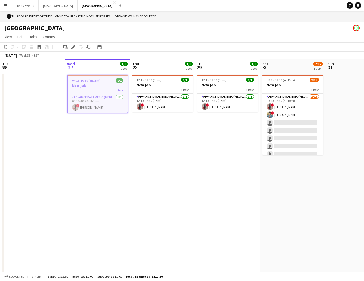
click at [119, 144] on app-date-cell "04:15-10:30 (6h15m) 1/1 New job 1 Role Advance Paramedic (Medical) [DATE] 04:15…" at bounding box center [97, 177] width 65 height 210
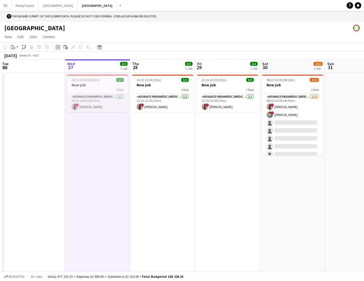
click at [110, 97] on app-card-role "Advance Paramedic (Medical) [DATE] 04:15-10:30 (6h15m) ! [PERSON_NAME]" at bounding box center [97, 103] width 61 height 19
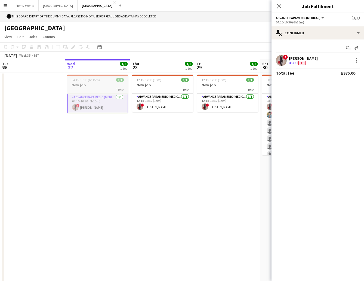
click at [106, 87] on h3 "New job" at bounding box center [97, 84] width 61 height 5
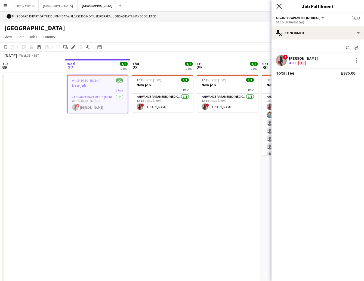
click at [278, 7] on icon "Close pop-in" at bounding box center [279, 6] width 5 height 5
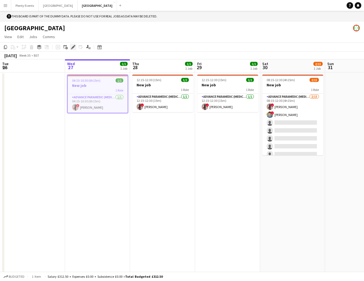
click at [73, 48] on icon at bounding box center [73, 47] width 3 height 3
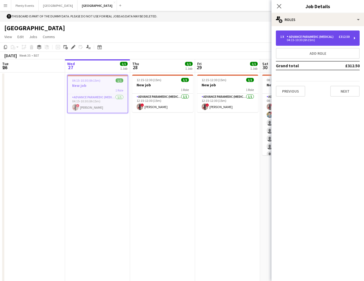
click at [327, 39] on div "04:15-10:30 (6h15m)" at bounding box center [314, 40] width 69 height 3
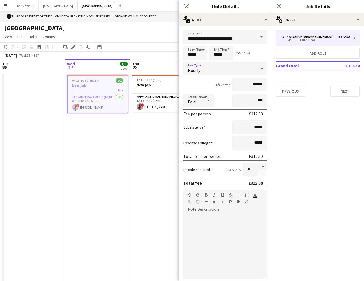
click at [259, 69] on icon at bounding box center [262, 68] width 7 height 11
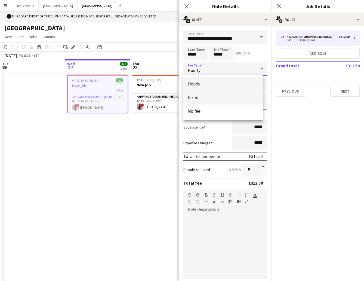
click at [218, 97] on span "Fixed" at bounding box center [223, 97] width 71 height 5
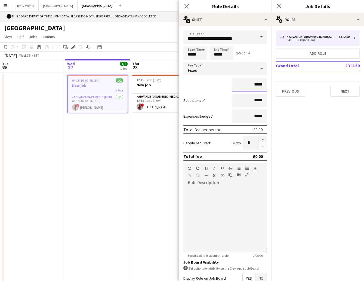
click at [251, 84] on input "*****" at bounding box center [249, 85] width 35 height 14
click at [252, 85] on input "******" at bounding box center [249, 85] width 35 height 14
type input "*******"
click at [220, 90] on div "*******" at bounding box center [225, 85] width 84 height 14
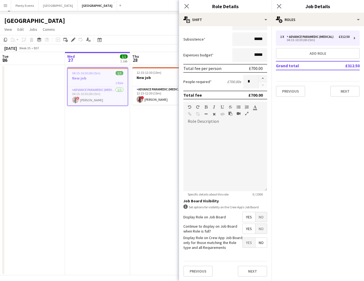
scroll to position [11, 0]
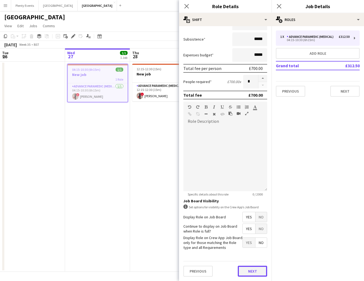
click at [249, 274] on button "Next" at bounding box center [252, 271] width 29 height 11
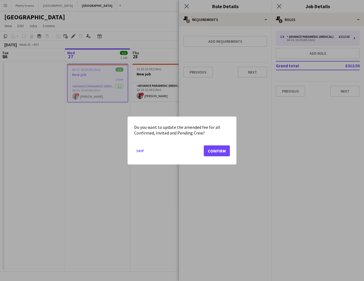
scroll to position [0, 0]
click at [220, 153] on button "Confirm" at bounding box center [217, 150] width 26 height 11
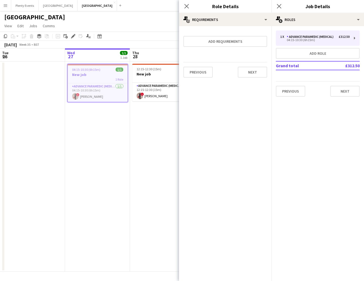
scroll to position [11, 0]
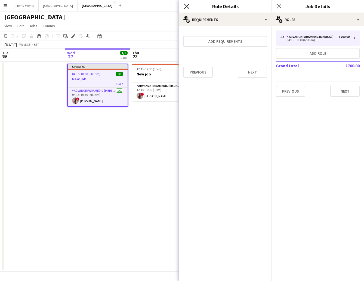
click at [188, 7] on icon "Close pop-in" at bounding box center [186, 6] width 5 height 5
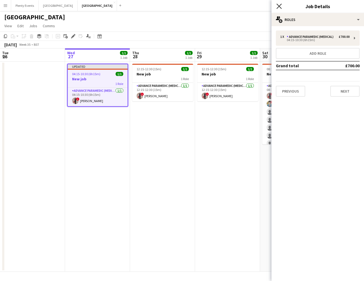
click at [280, 5] on icon at bounding box center [279, 6] width 5 height 5
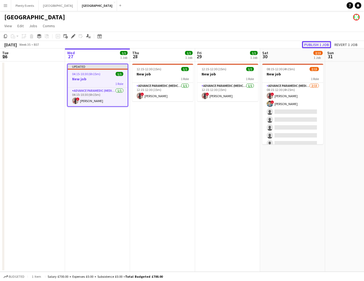
click at [318, 44] on button "Publish 1 job" at bounding box center [316, 44] width 29 height 7
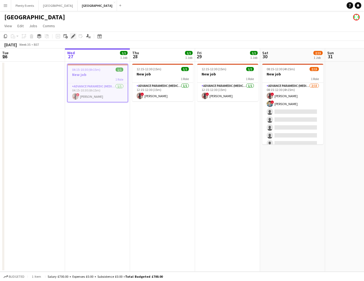
click at [73, 37] on icon "Edit" at bounding box center [73, 36] width 4 height 4
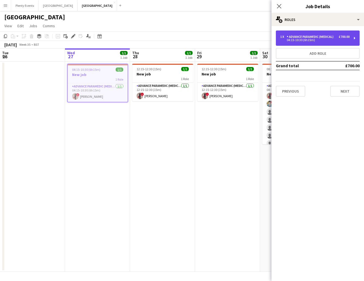
click at [341, 42] on div "1 x Advance Paramedic (Medical) £700.00 04:15-10:30 (6h15m)" at bounding box center [318, 37] width 84 height 15
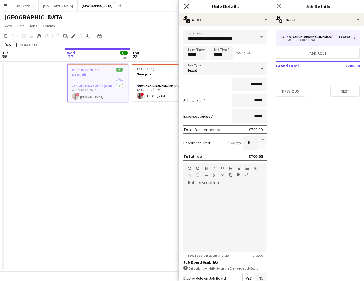
click at [185, 6] on icon "Close pop-in" at bounding box center [186, 6] width 5 height 5
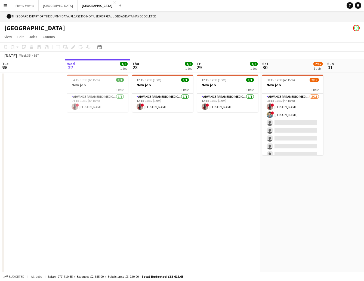
scroll to position [0, 130]
